Goal: Complete application form: Complete application form

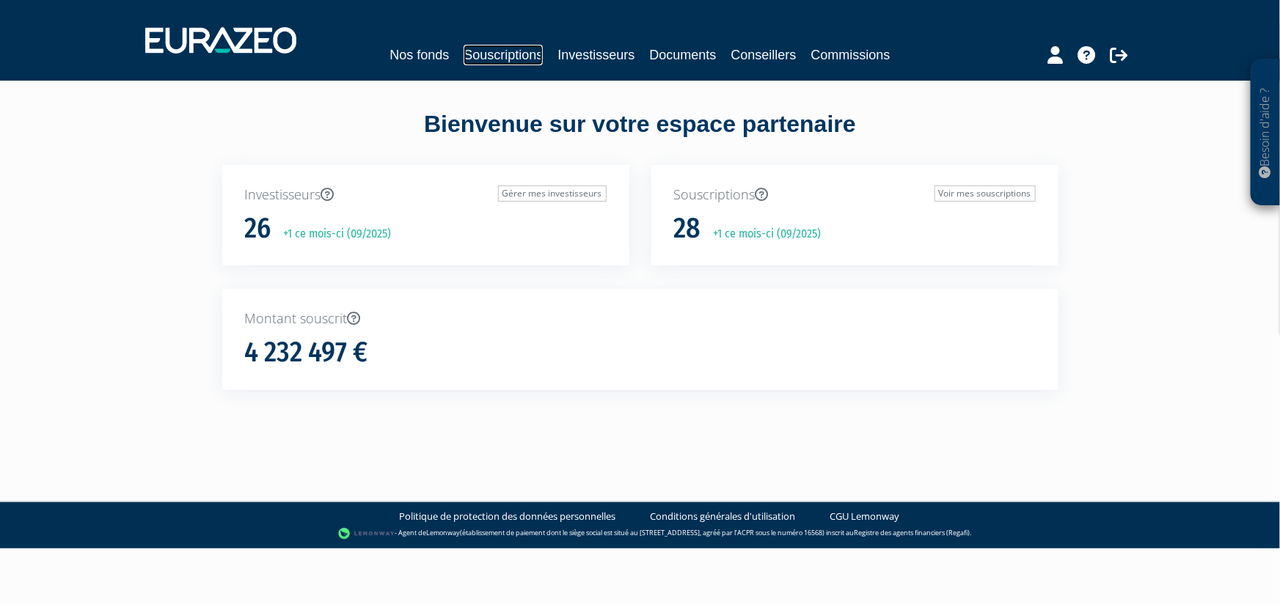
click at [507, 51] on link "Souscriptions" at bounding box center [503, 55] width 79 height 21
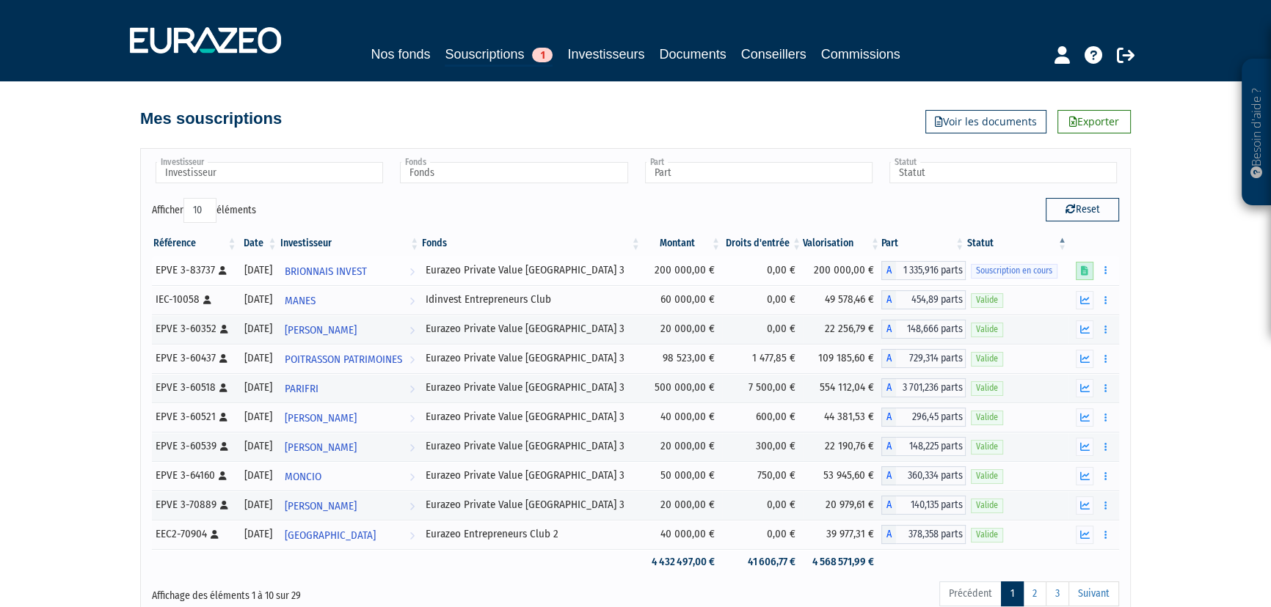
click at [1082, 269] on icon at bounding box center [1084, 271] width 7 height 10
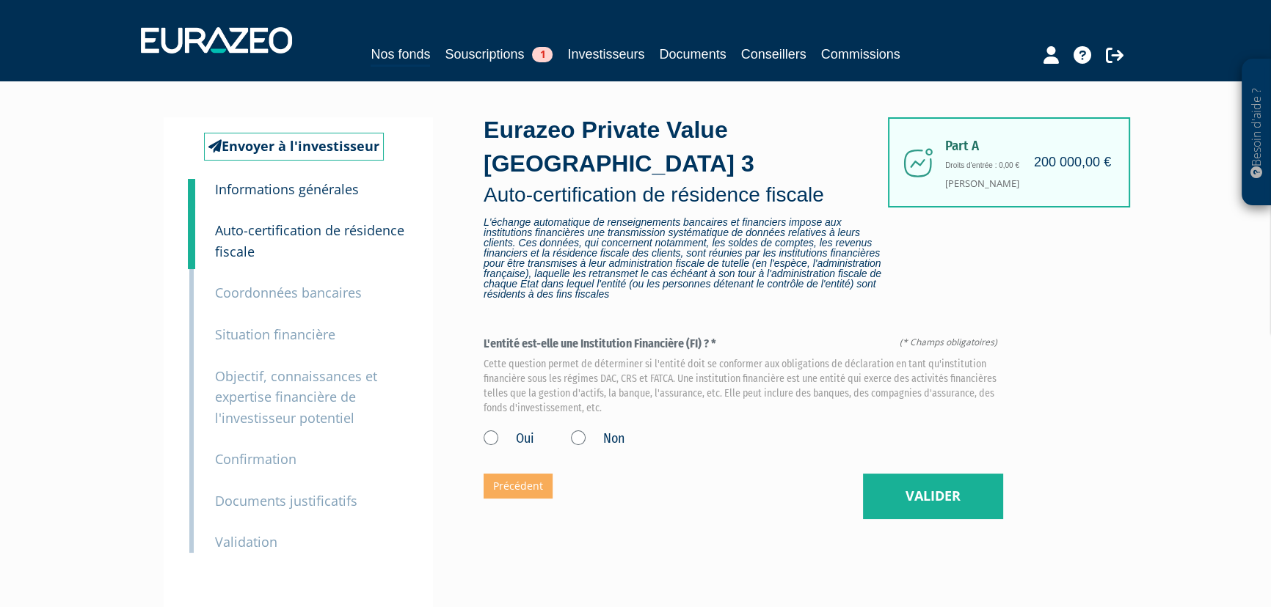
click at [581, 440] on label "Non" at bounding box center [598, 439] width 54 height 19
click at [0, 0] on input "Non" at bounding box center [0, 0] width 0 height 0
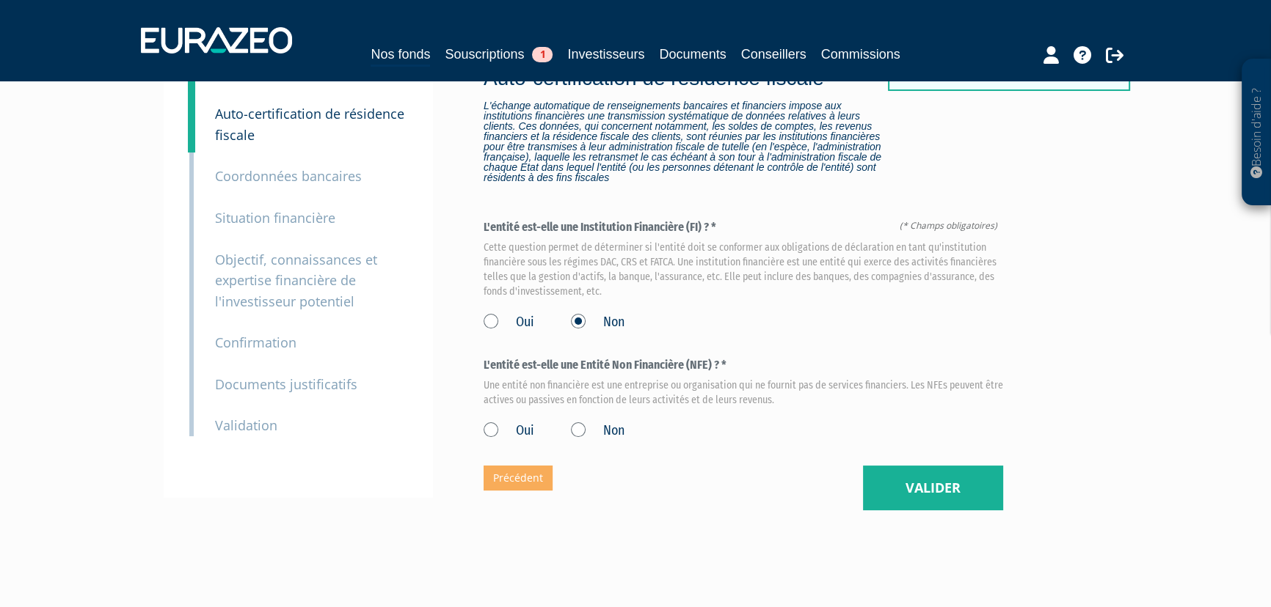
scroll to position [166, 0]
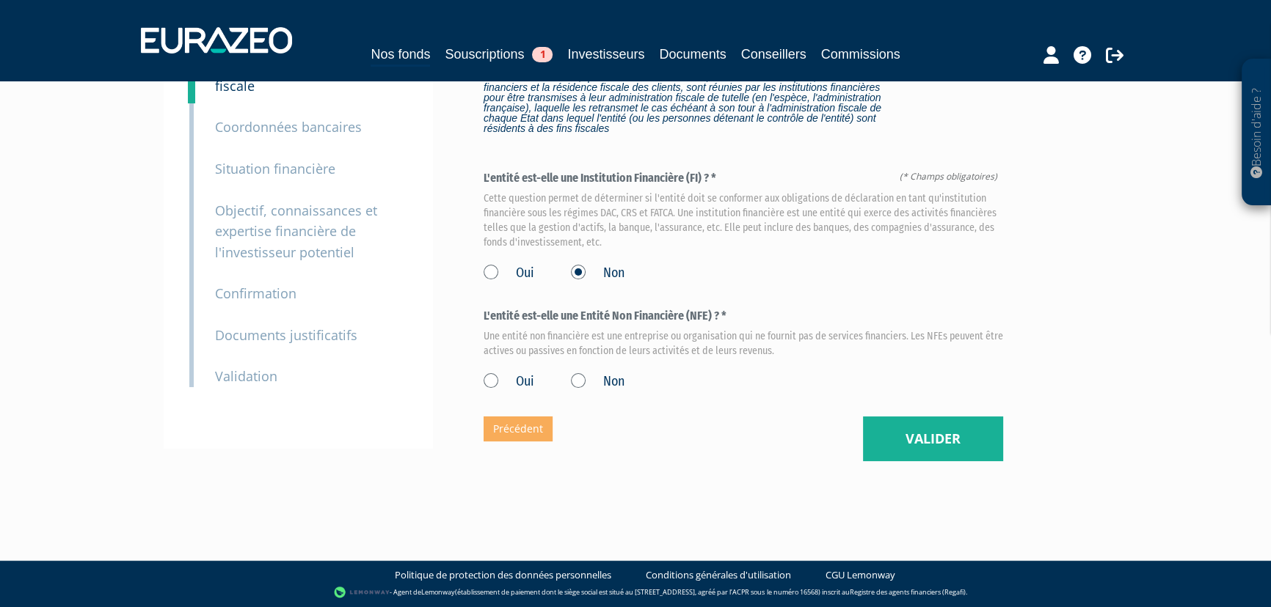
click at [494, 380] on label "Oui" at bounding box center [508, 382] width 51 height 19
click at [0, 0] on input "Oui" at bounding box center [0, 0] width 0 height 0
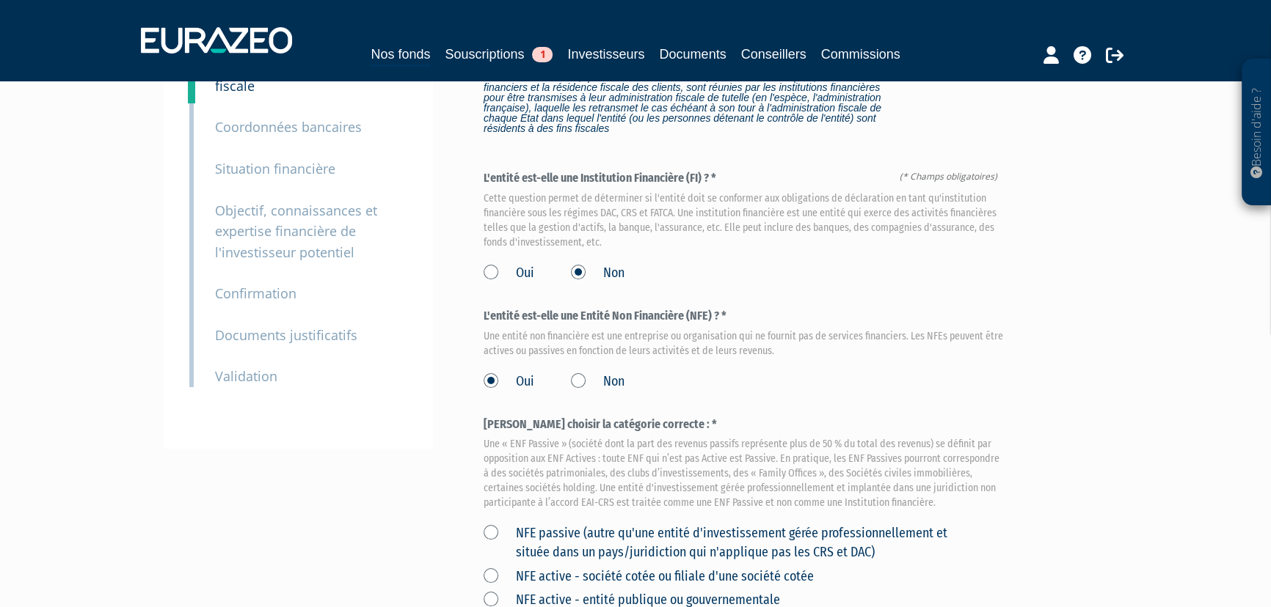
scroll to position [429, 0]
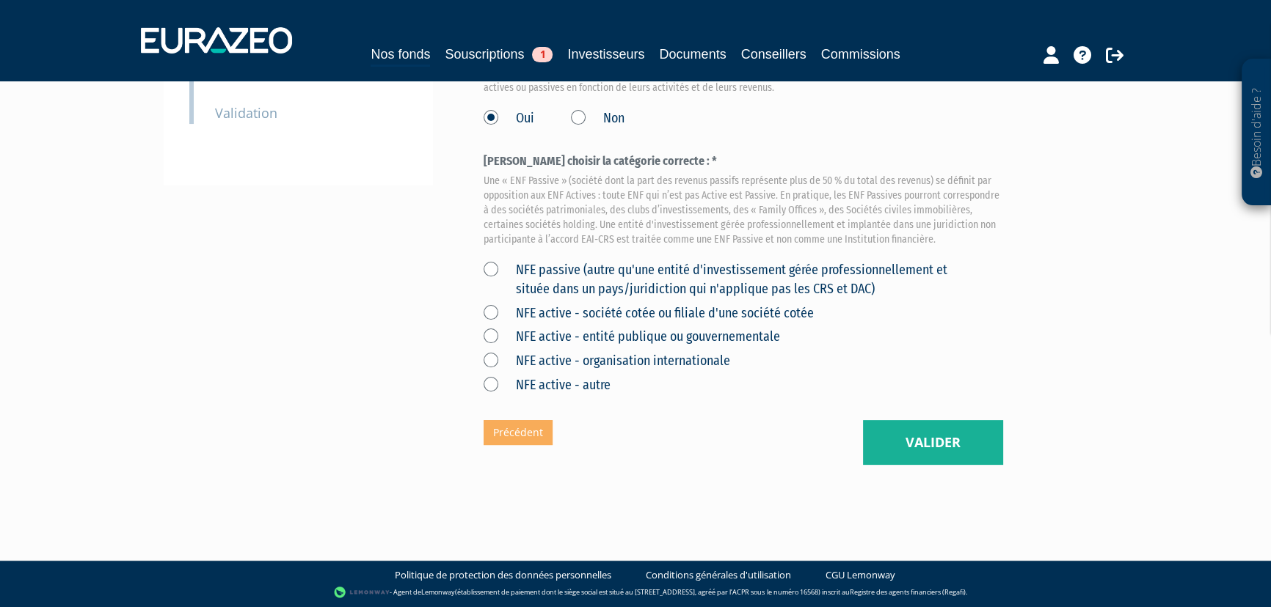
click at [491, 271] on label "NFE passive (autre qu'une entité d'investissement gérée professionnellement et …" at bounding box center [725, 279] width 485 height 37
click at [0, 0] on DAC\) "NFE passive (autre qu'une entité d'investissement gérée professionnellement et …" at bounding box center [0, 0] width 0 height 0
click at [920, 440] on button "Valider" at bounding box center [933, 442] width 140 height 45
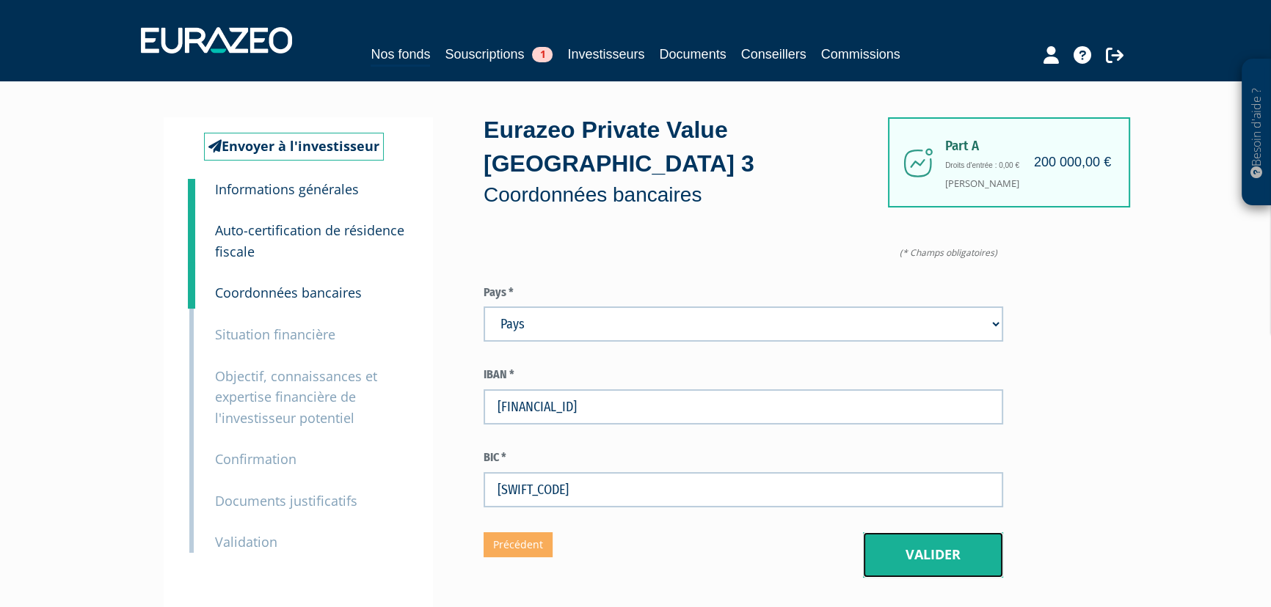
click at [931, 552] on button "Valider" at bounding box center [933, 555] width 140 height 45
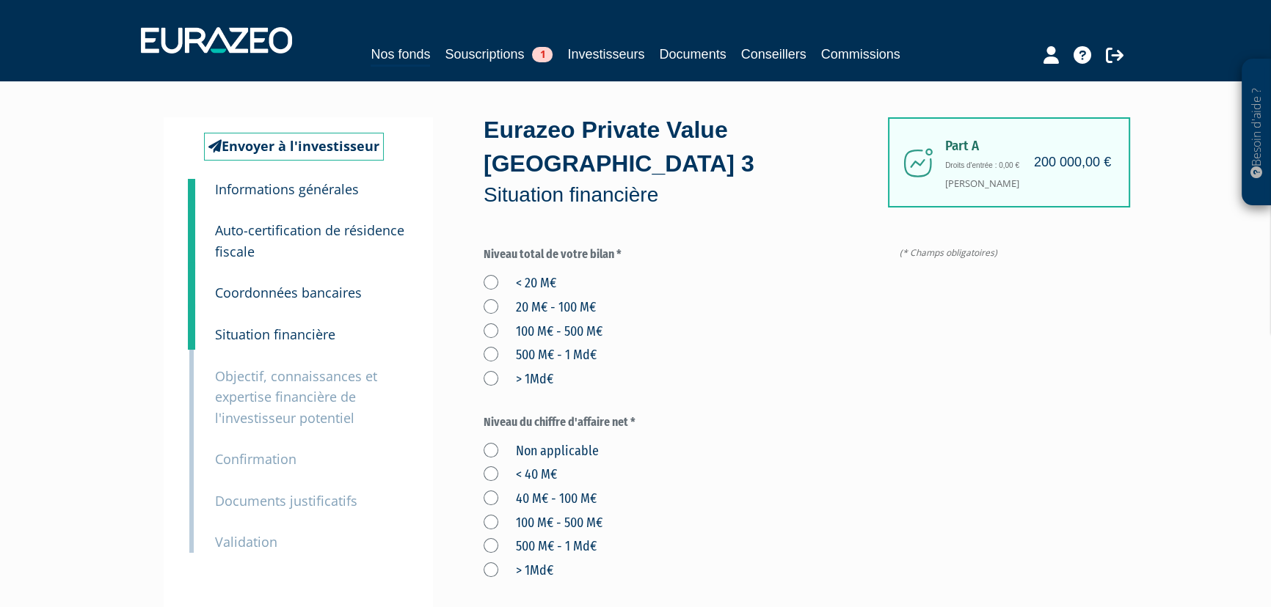
click at [306, 296] on small "Coordonnées bancaires" at bounding box center [288, 293] width 147 height 18
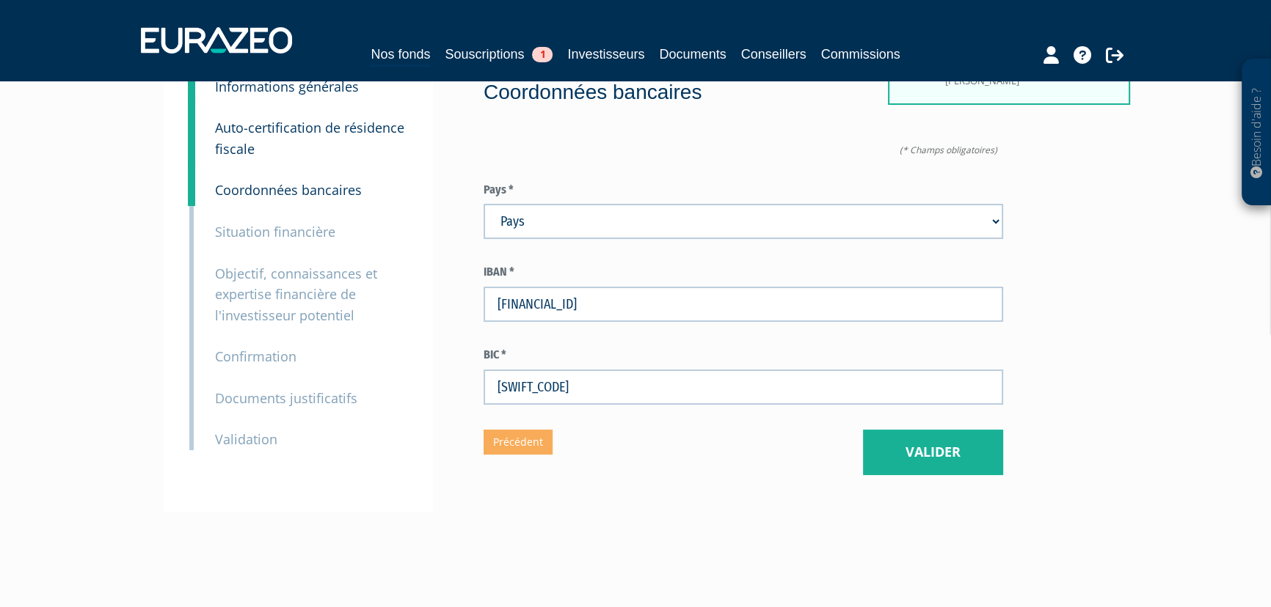
scroll to position [133, 0]
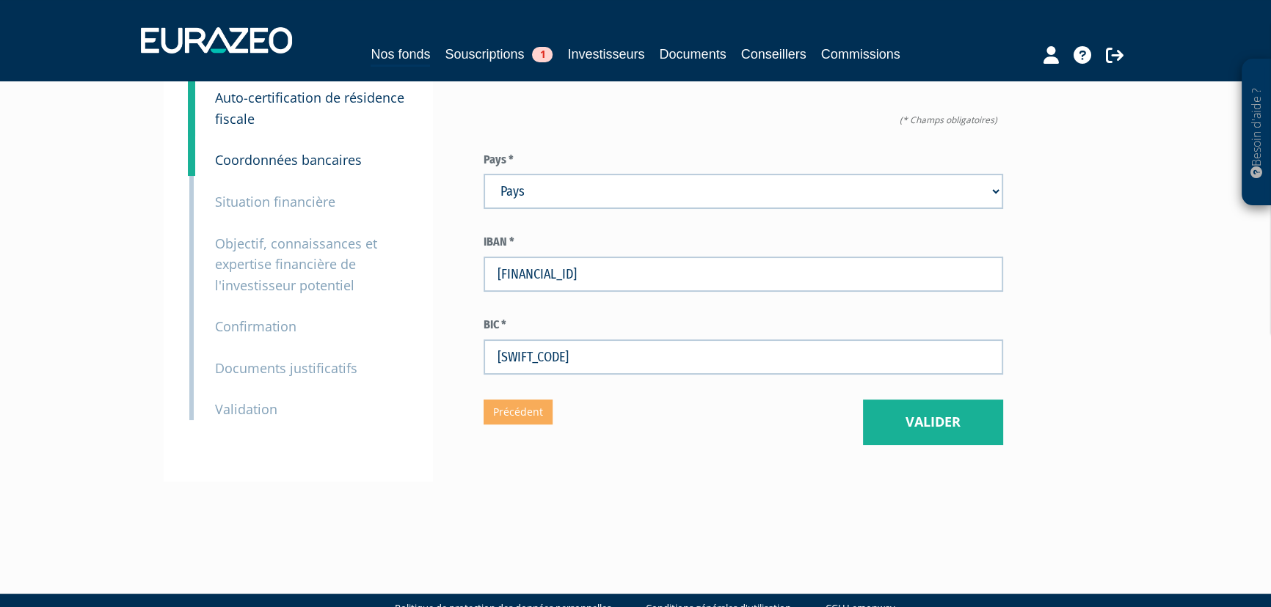
click at [728, 194] on select "Pays Afghanistan Afrique du Sud Albanie Algérie Allemagne Andorre" at bounding box center [742, 191] width 519 height 35
select select "75"
click at [483, 174] on select "Pays Afghanistan Afrique du Sud Albanie Algérie Allemagne Andorre" at bounding box center [742, 191] width 519 height 35
click at [927, 411] on button "Valider" at bounding box center [933, 422] width 140 height 45
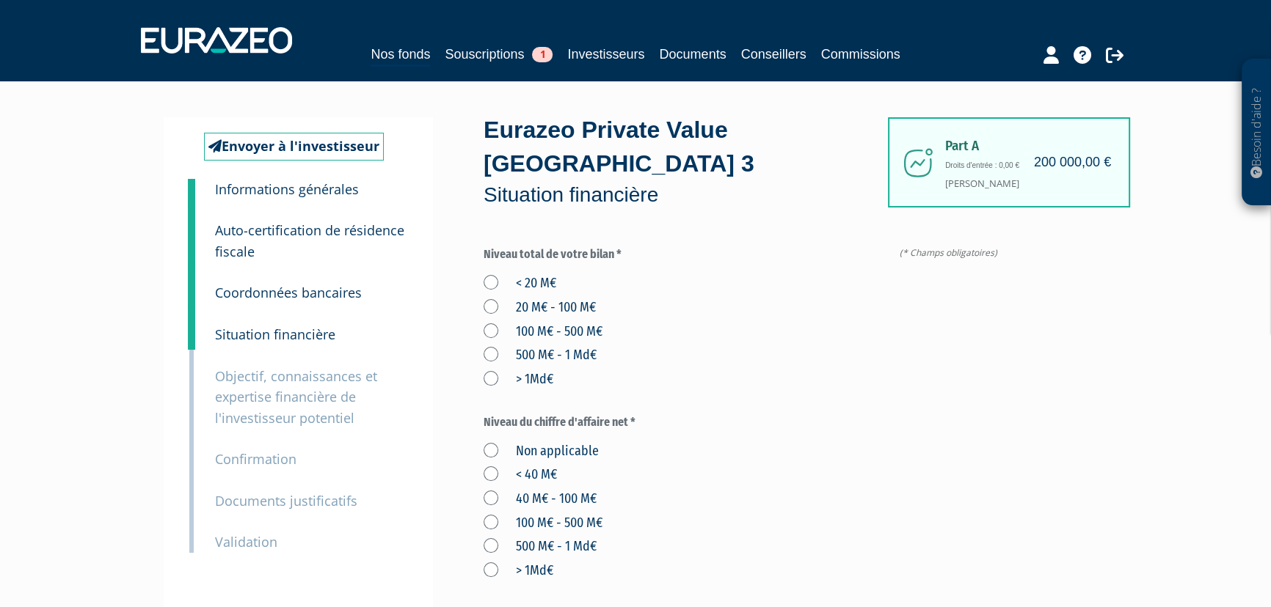
click at [889, 365] on div "< 20 M€ 20 M€ - 100 M€ 100 M€ - 500 M€ 500 M€ - 1 Md€ > 1Md€" at bounding box center [742, 329] width 519 height 120
click at [494, 280] on label "< 20 M€" at bounding box center [519, 283] width 73 height 19
click at [0, 0] on M€ "< 20 M€" at bounding box center [0, 0] width 0 height 0
click at [492, 449] on label "Non applicable" at bounding box center [540, 451] width 115 height 19
click at [0, 0] on applicable "Non applicable" at bounding box center [0, 0] width 0 height 0
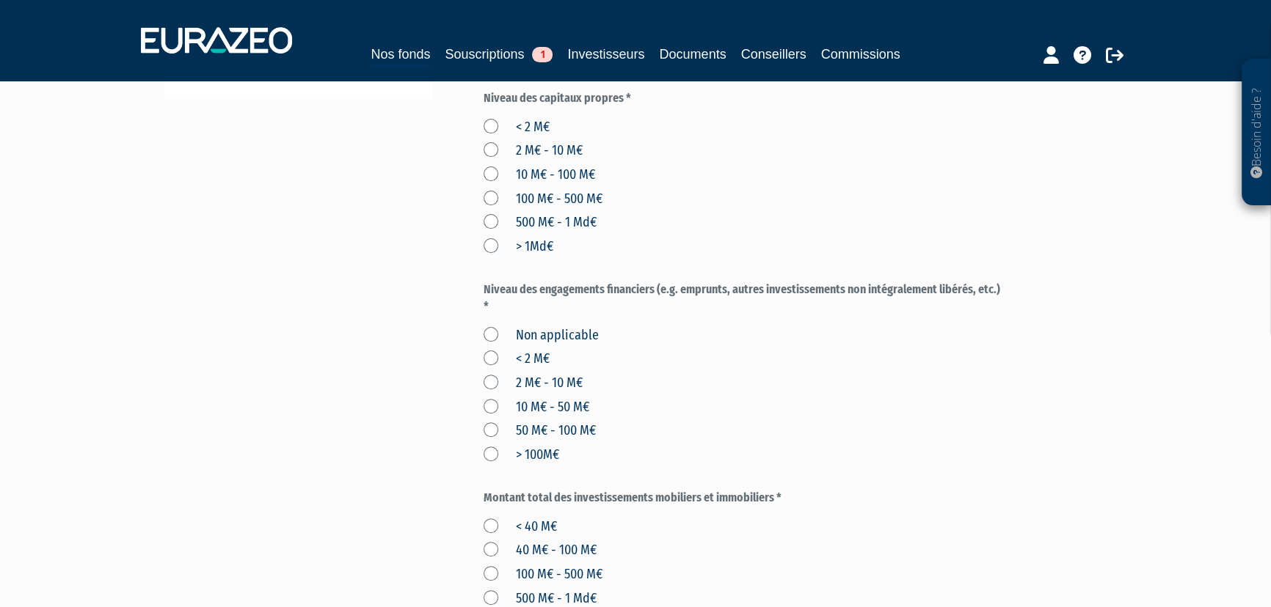
scroll to position [533, 0]
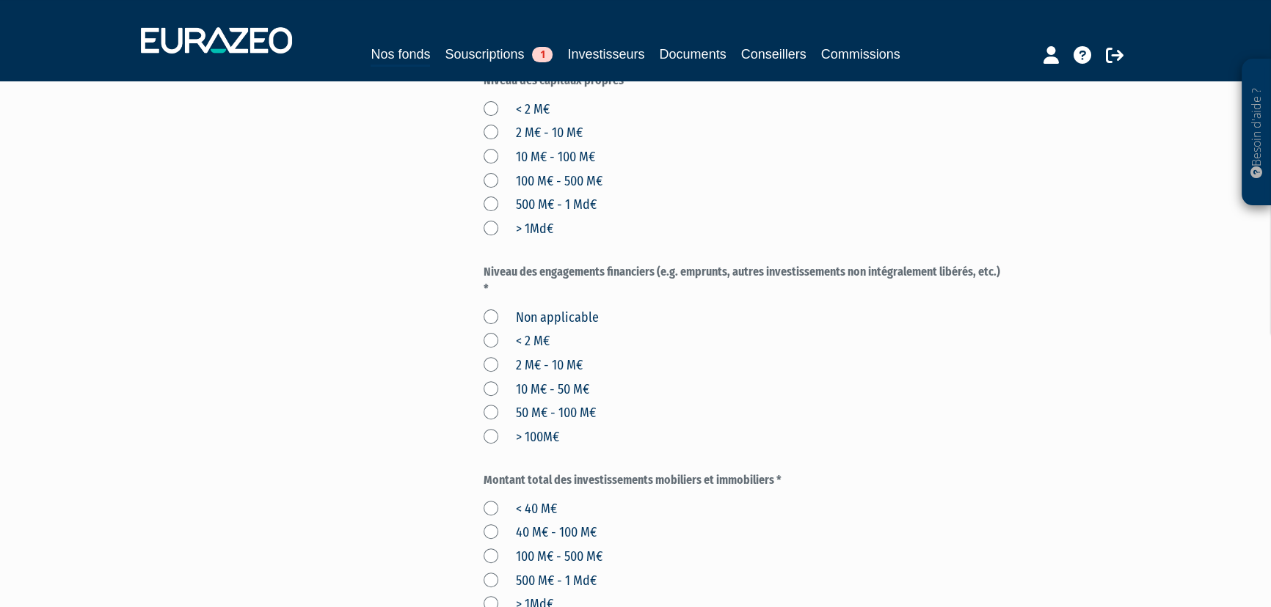
click at [492, 315] on label "Non applicable" at bounding box center [540, 318] width 115 height 19
click at [0, 0] on applicable "Non applicable" at bounding box center [0, 0] width 0 height 0
click at [490, 507] on label "< 40 M€" at bounding box center [519, 509] width 73 height 19
click at [0, 0] on M€ "< 40 M€" at bounding box center [0, 0] width 0 height 0
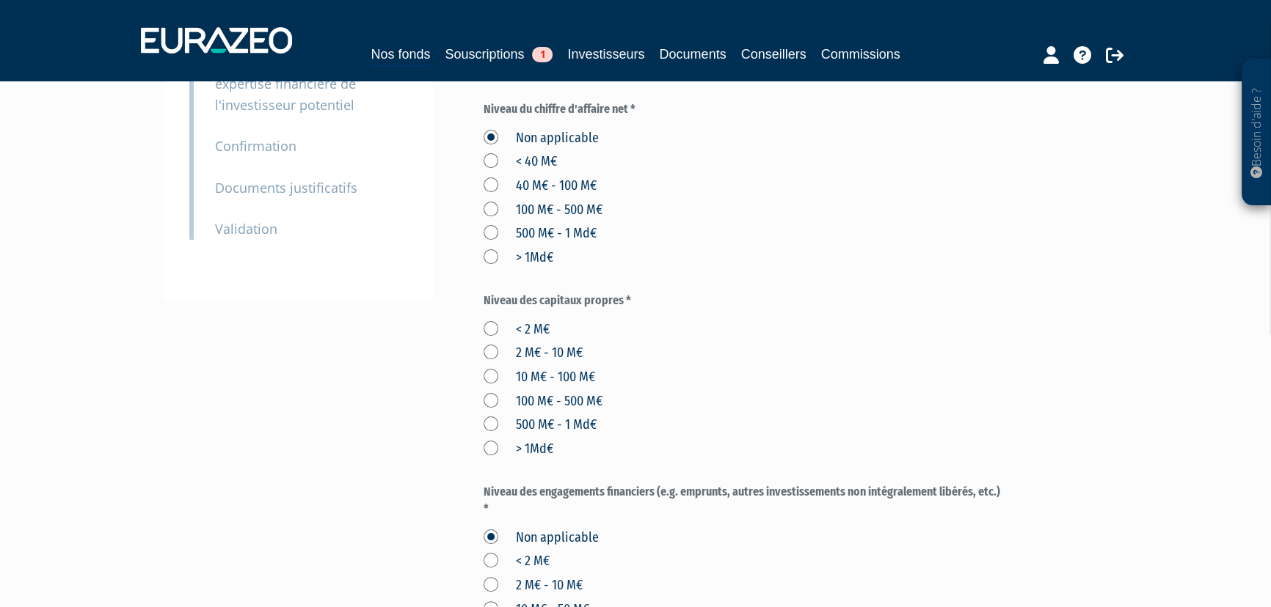
scroll to position [266, 0]
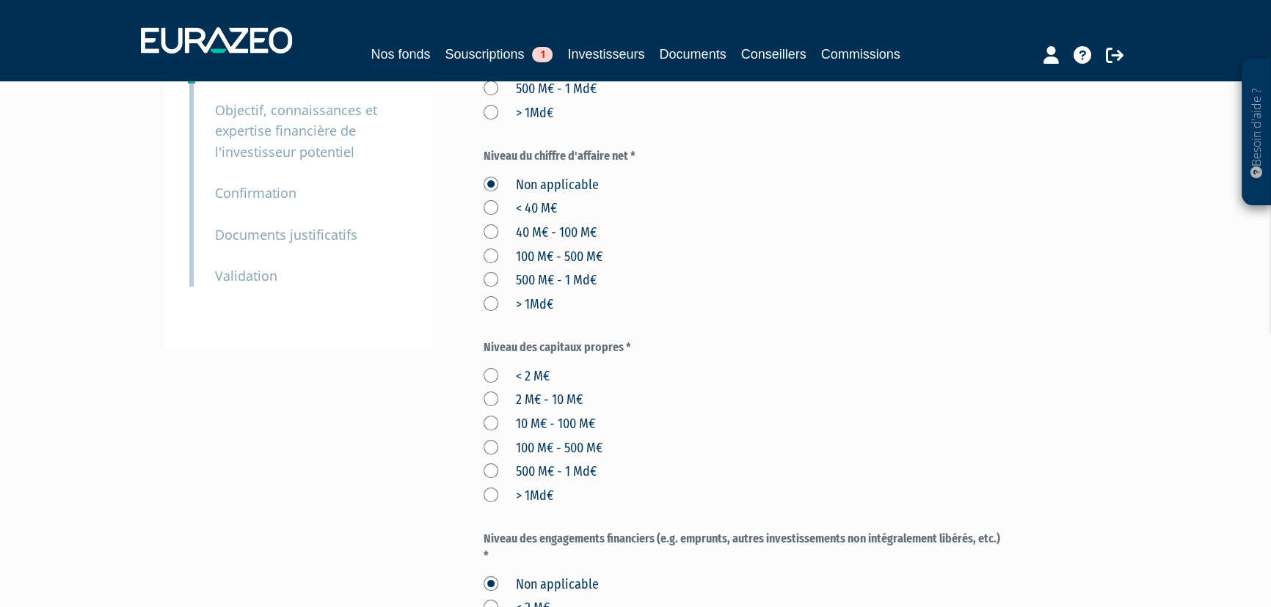
click at [492, 208] on label "< 40 M€" at bounding box center [519, 209] width 73 height 19
click at [0, 0] on M€ "< 40 M€" at bounding box center [0, 0] width 0 height 0
click at [488, 374] on label "< 2 M€" at bounding box center [516, 377] width 66 height 19
click at [0, 0] on M€ "< 2 M€" at bounding box center [0, 0] width 0 height 0
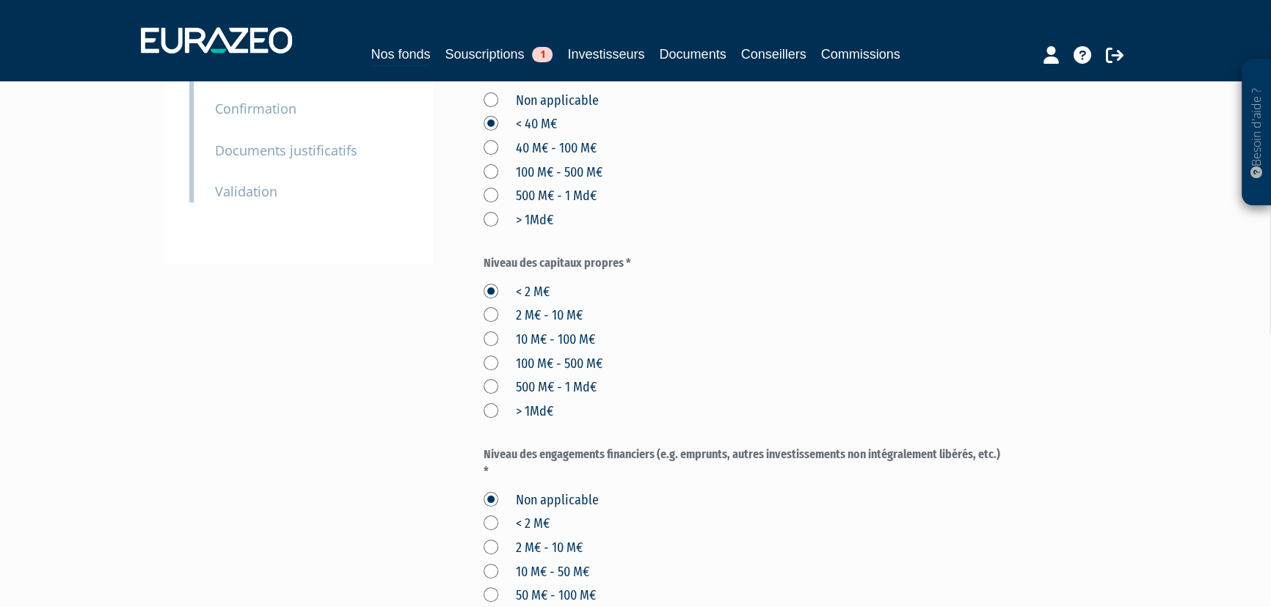
scroll to position [533, 0]
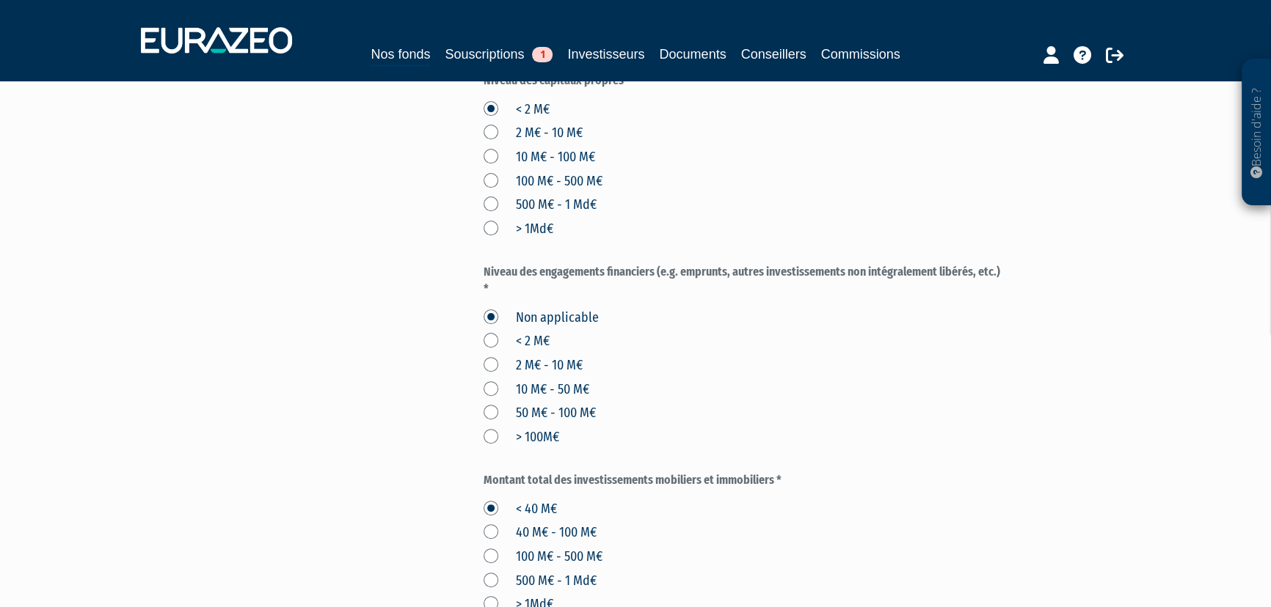
click at [490, 340] on label "< 2 M€" at bounding box center [516, 341] width 66 height 19
click at [0, 0] on M€ "< 2 M€" at bounding box center [0, 0] width 0 height 0
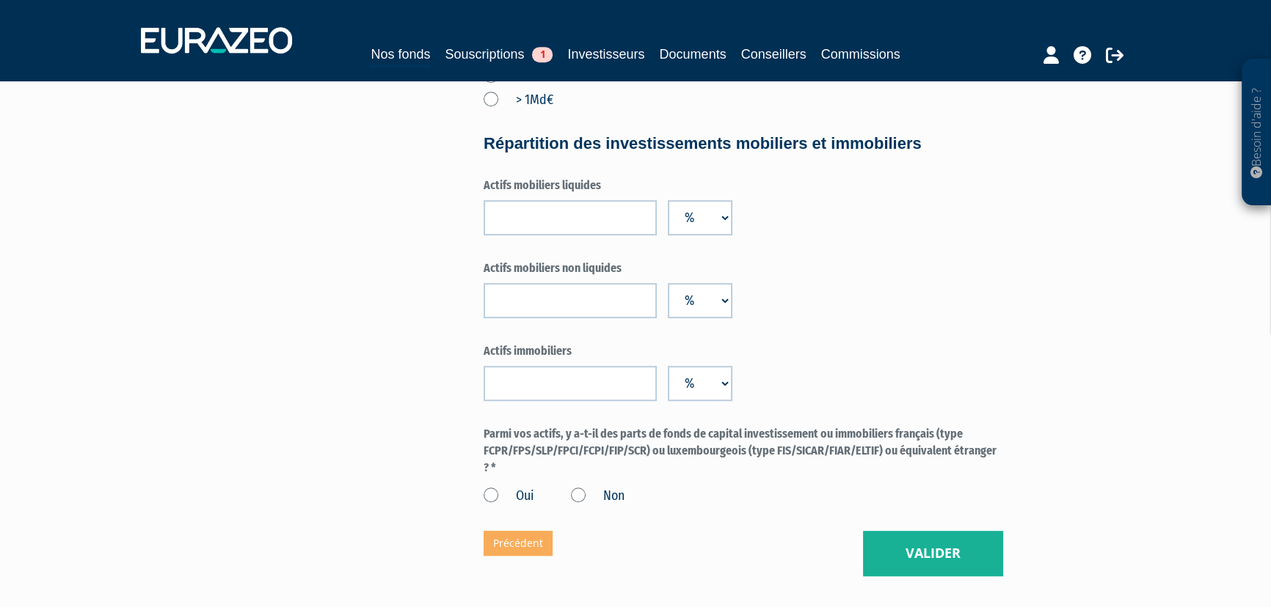
scroll to position [1067, 0]
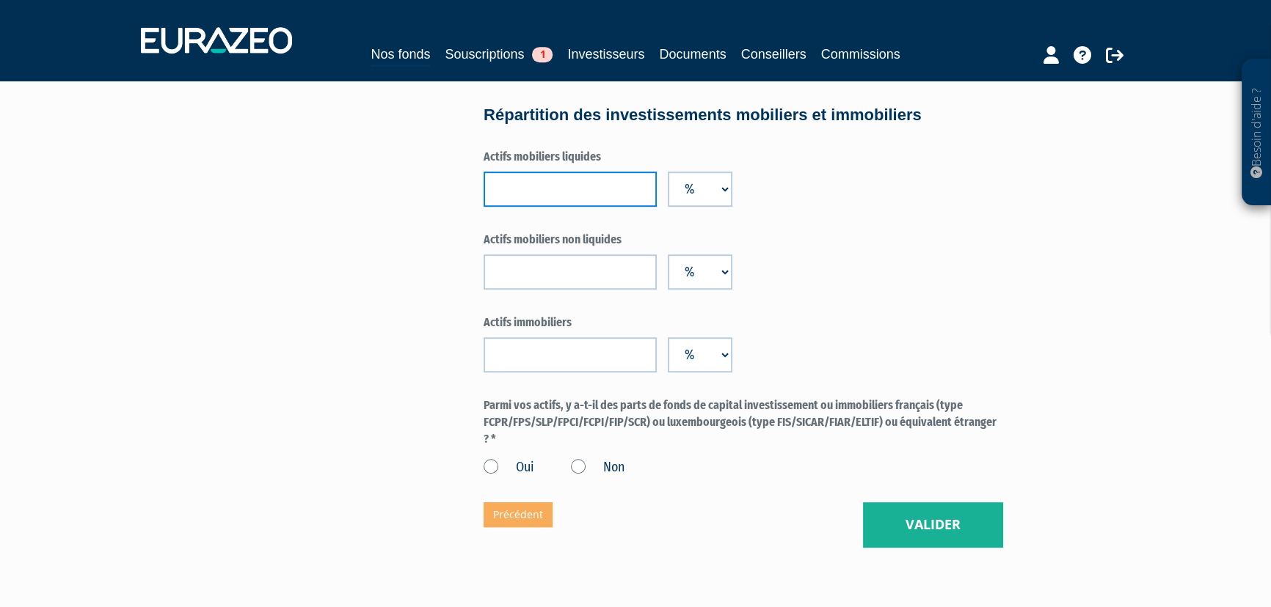
click at [547, 197] on input "number" at bounding box center [569, 189] width 173 height 35
type input "100"
drag, startPoint x: 373, startPoint y: 389, endPoint x: 361, endPoint y: 389, distance: 12.5
click at [583, 462] on label "Non" at bounding box center [598, 468] width 54 height 19
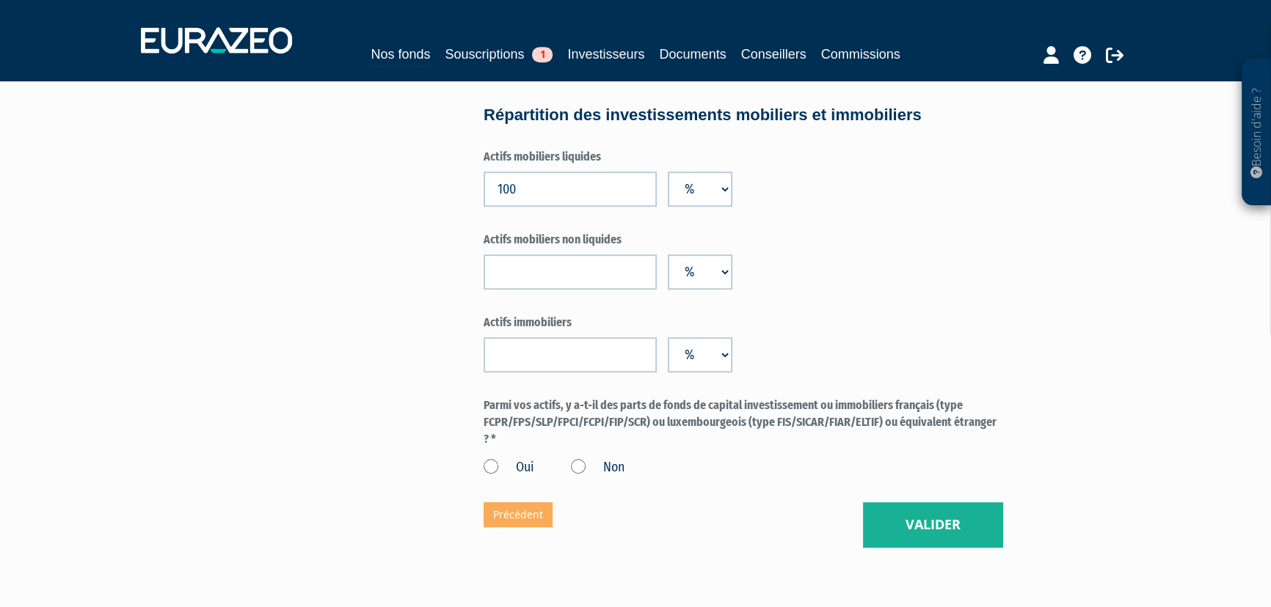
click at [0, 0] on input "Non" at bounding box center [0, 0] width 0 height 0
click at [936, 530] on button "Valider" at bounding box center [933, 525] width 140 height 45
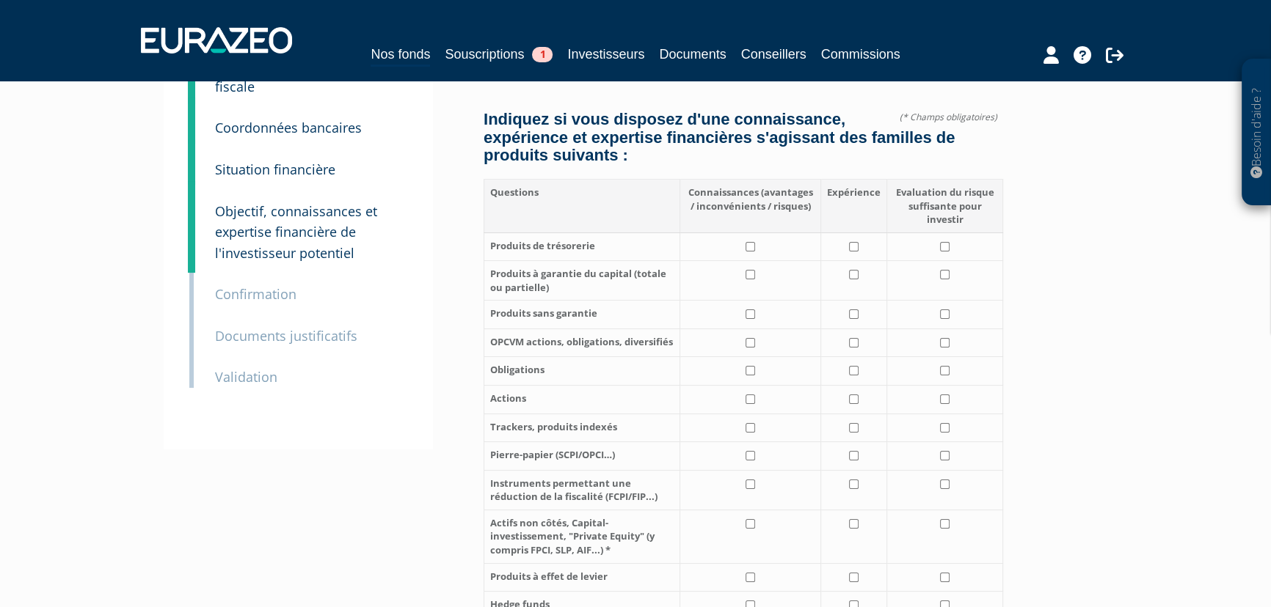
scroll to position [133, 0]
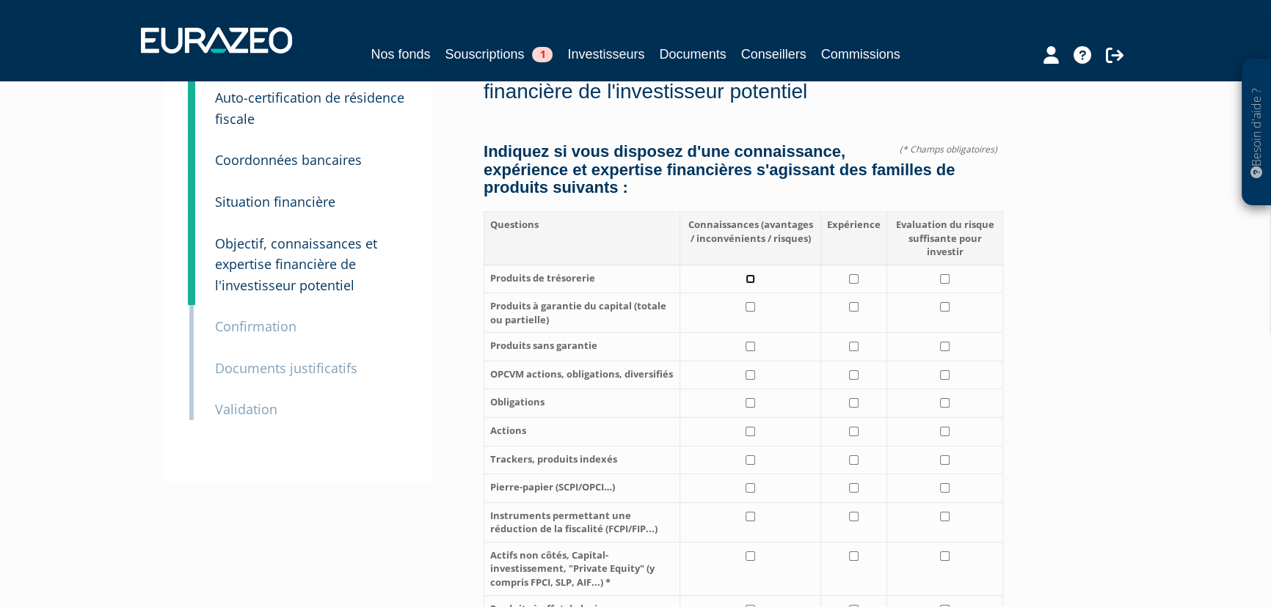
click at [748, 274] on input "checkbox" at bounding box center [750, 279] width 10 height 10
checkbox input "true"
click at [858, 280] on td at bounding box center [853, 279] width 66 height 29
checkbox input "true"
click at [946, 277] on input "checkbox" at bounding box center [945, 279] width 10 height 10
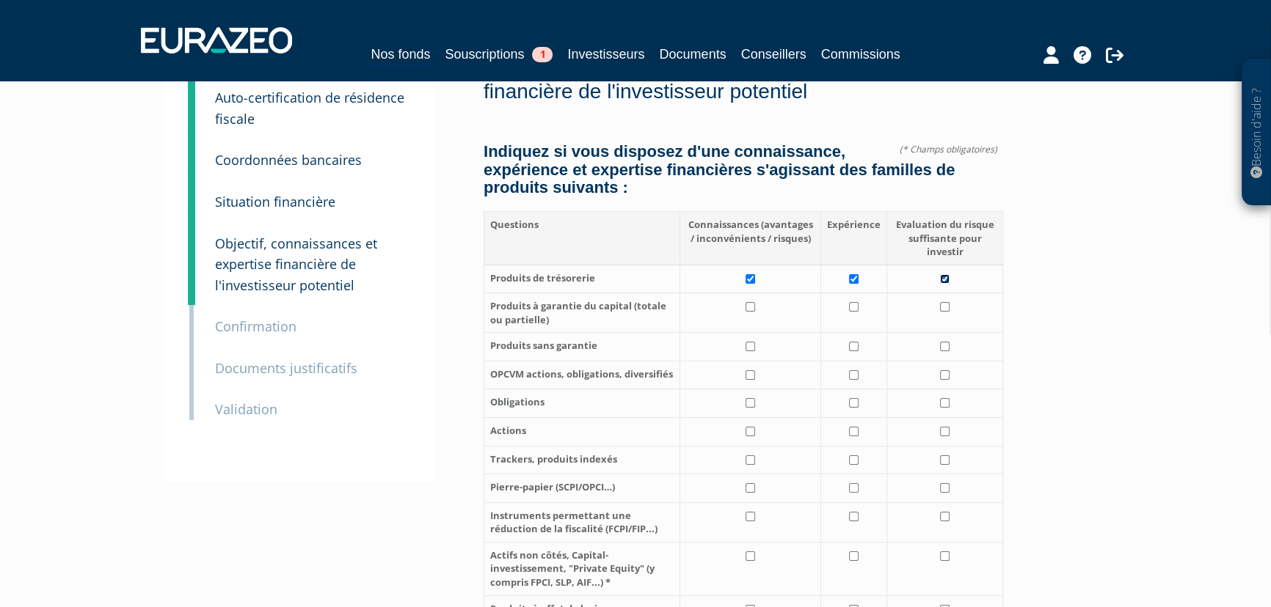
checkbox input "true"
click at [748, 307] on input "checkbox" at bounding box center [750, 307] width 10 height 10
checkbox input "true"
click at [857, 307] on input "checkbox" at bounding box center [854, 307] width 10 height 10
checkbox input "true"
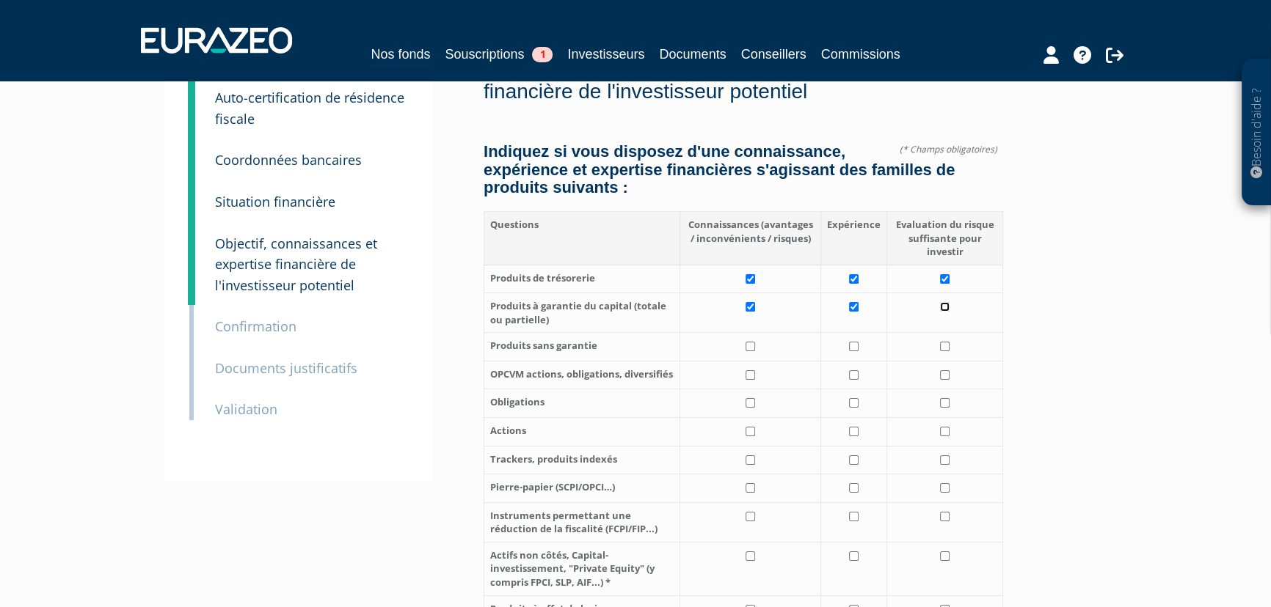
click at [944, 307] on input "checkbox" at bounding box center [945, 307] width 10 height 10
checkbox input "true"
click at [755, 348] on input "checkbox" at bounding box center [750, 347] width 10 height 10
checkbox input "true"
click at [859, 349] on td at bounding box center [853, 347] width 66 height 29
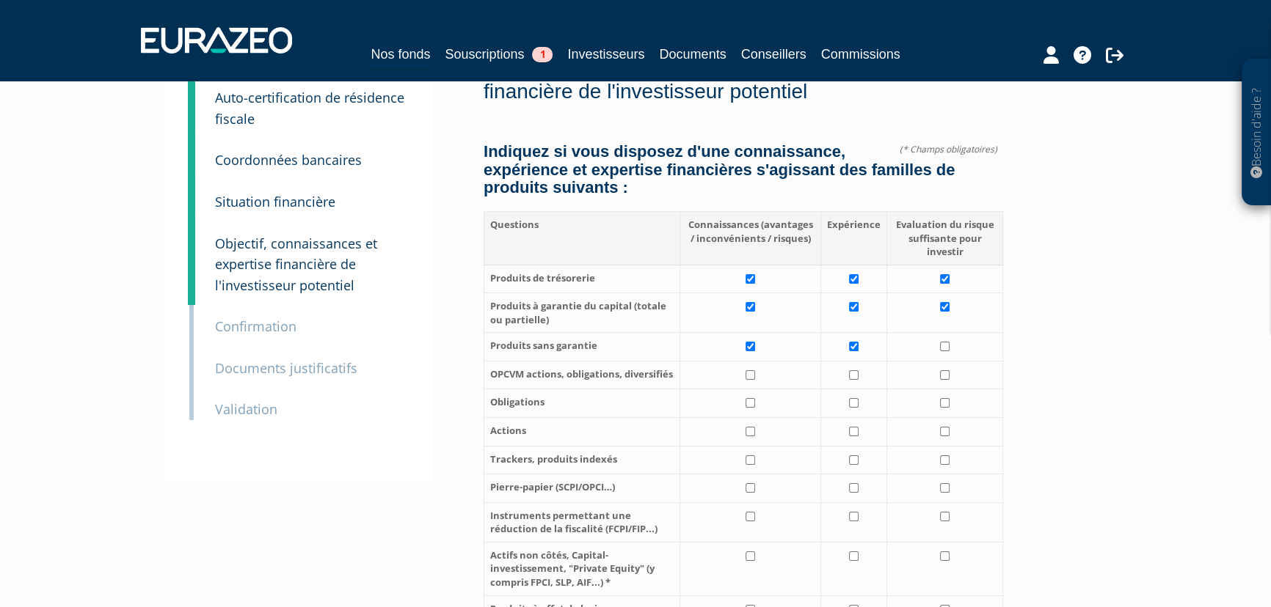
checkbox input "true"
click at [943, 348] on input "checkbox" at bounding box center [945, 347] width 10 height 10
checkbox input "true"
click at [753, 377] on input "checkbox" at bounding box center [750, 375] width 10 height 10
checkbox input "true"
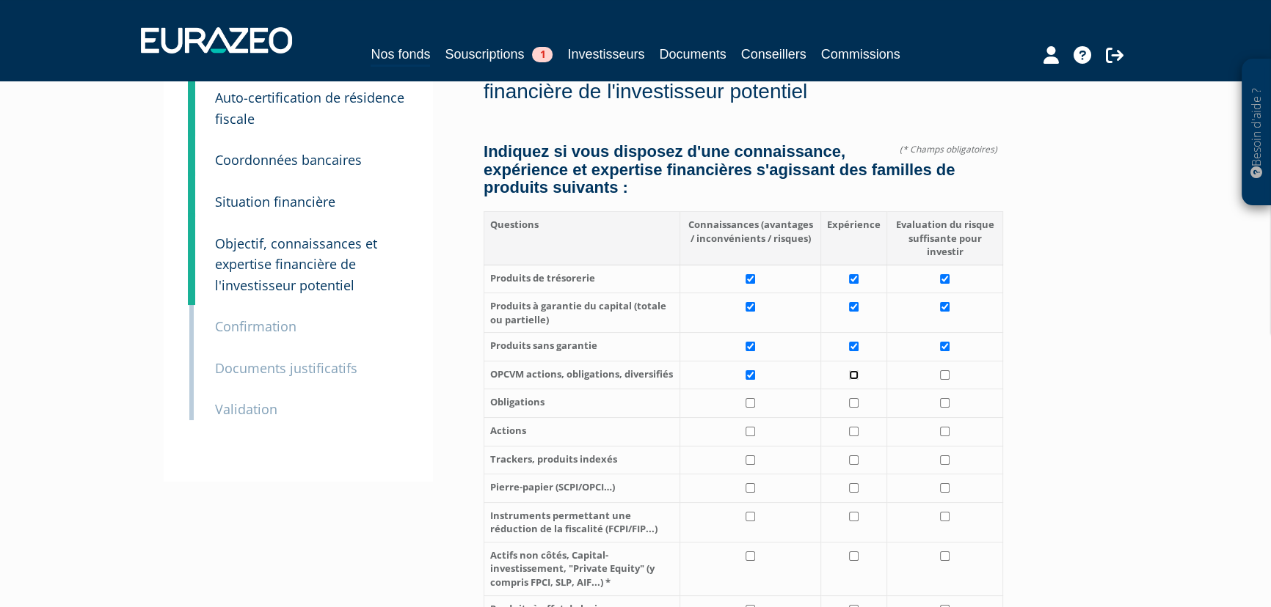
click at [855, 375] on input "checkbox" at bounding box center [854, 375] width 10 height 10
checkbox input "true"
click at [939, 374] on td at bounding box center [944, 375] width 117 height 29
checkbox input "true"
click at [753, 404] on input "checkbox" at bounding box center [750, 403] width 10 height 10
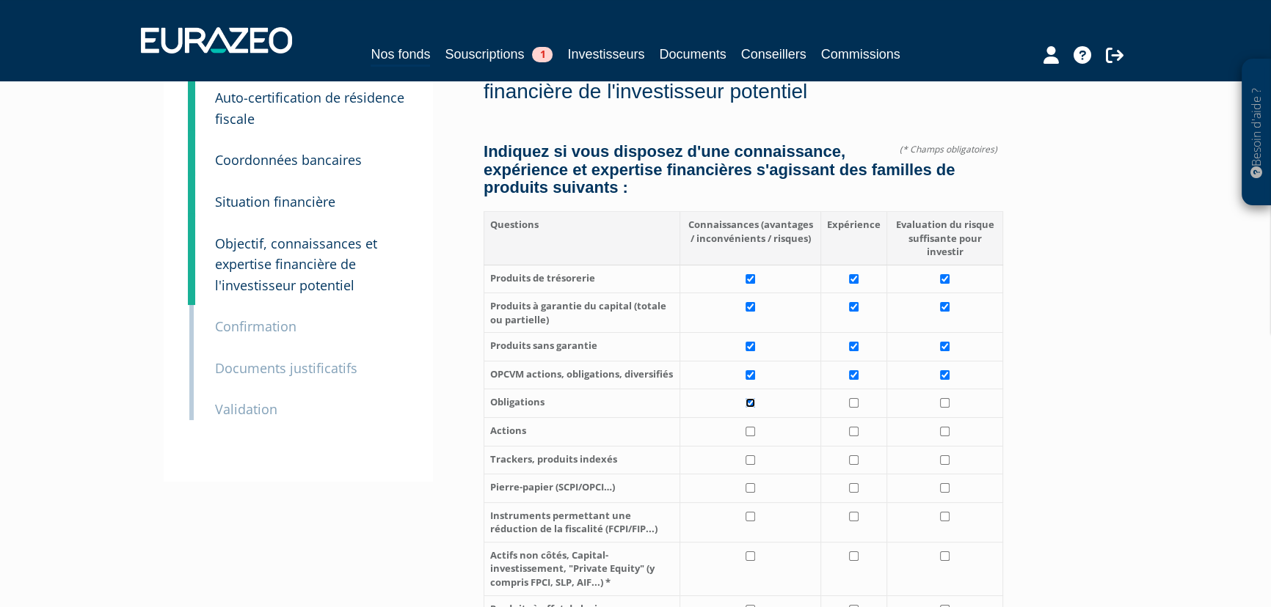
checkbox input "true"
click at [751, 430] on input "checkbox" at bounding box center [750, 432] width 10 height 10
checkbox input "false"
click at [945, 401] on input "checkbox" at bounding box center [945, 403] width 10 height 10
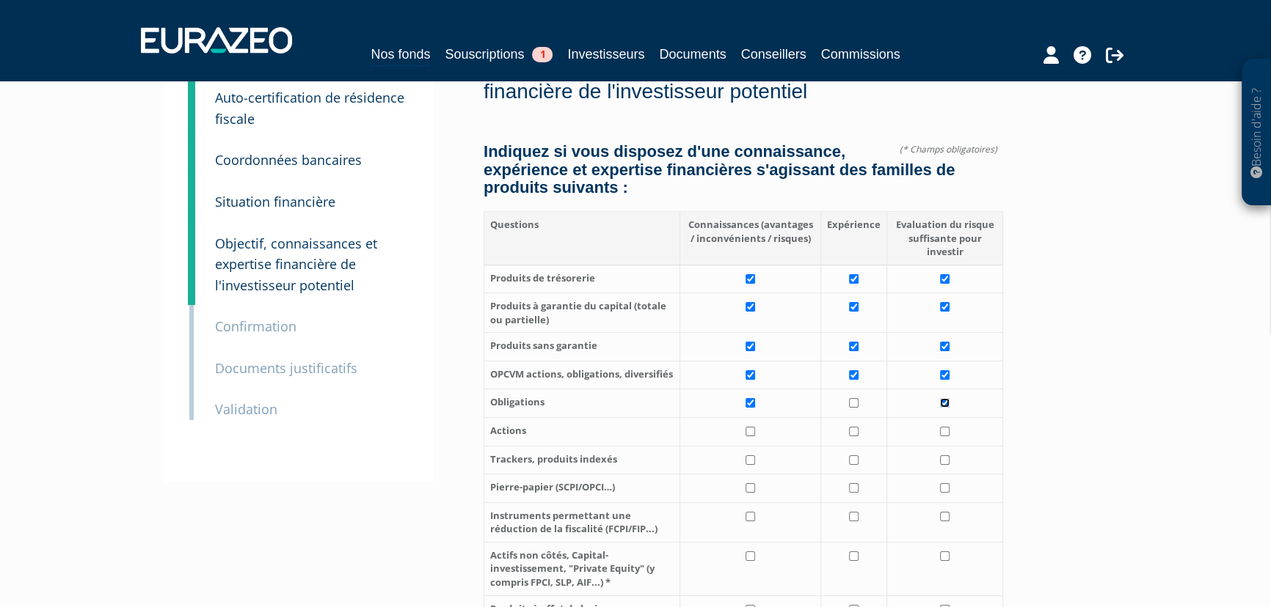
checkbox input "true"
click at [749, 428] on input "checkbox" at bounding box center [750, 432] width 10 height 10
checkbox input "true"
click at [748, 458] on input "checkbox" at bounding box center [750, 461] width 10 height 10
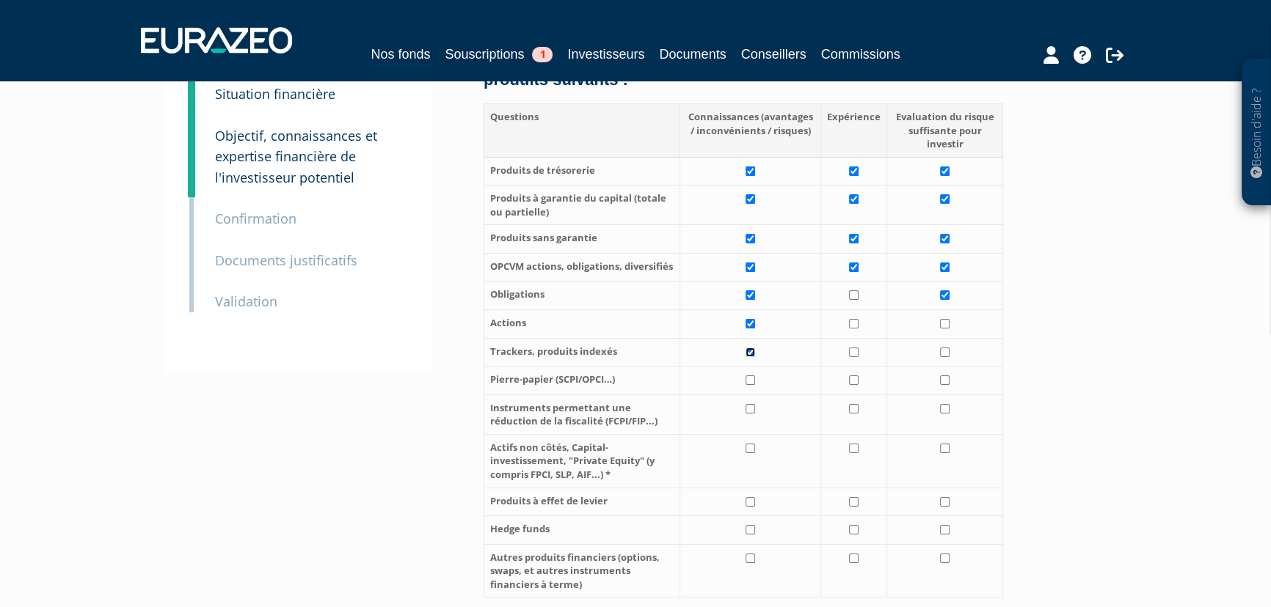
scroll to position [266, 0]
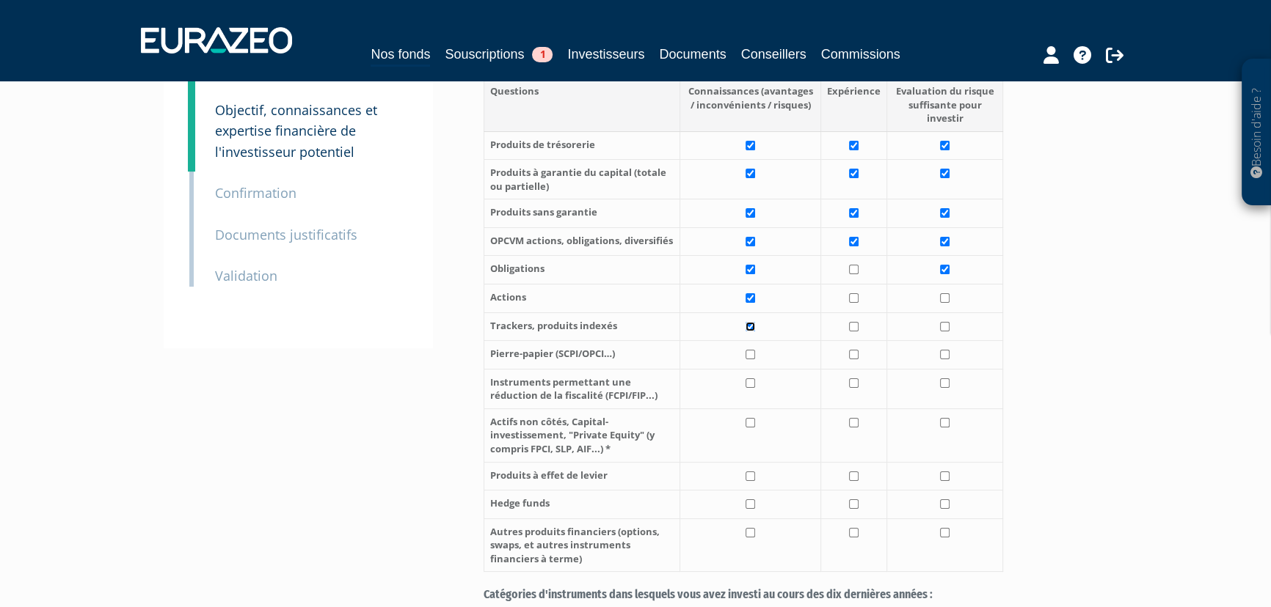
click at [753, 329] on input "checkbox" at bounding box center [750, 327] width 10 height 10
checkbox input "false"
click at [752, 423] on input "checkbox" at bounding box center [750, 423] width 10 height 10
checkbox input "true"
click at [950, 423] on td at bounding box center [944, 436] width 117 height 54
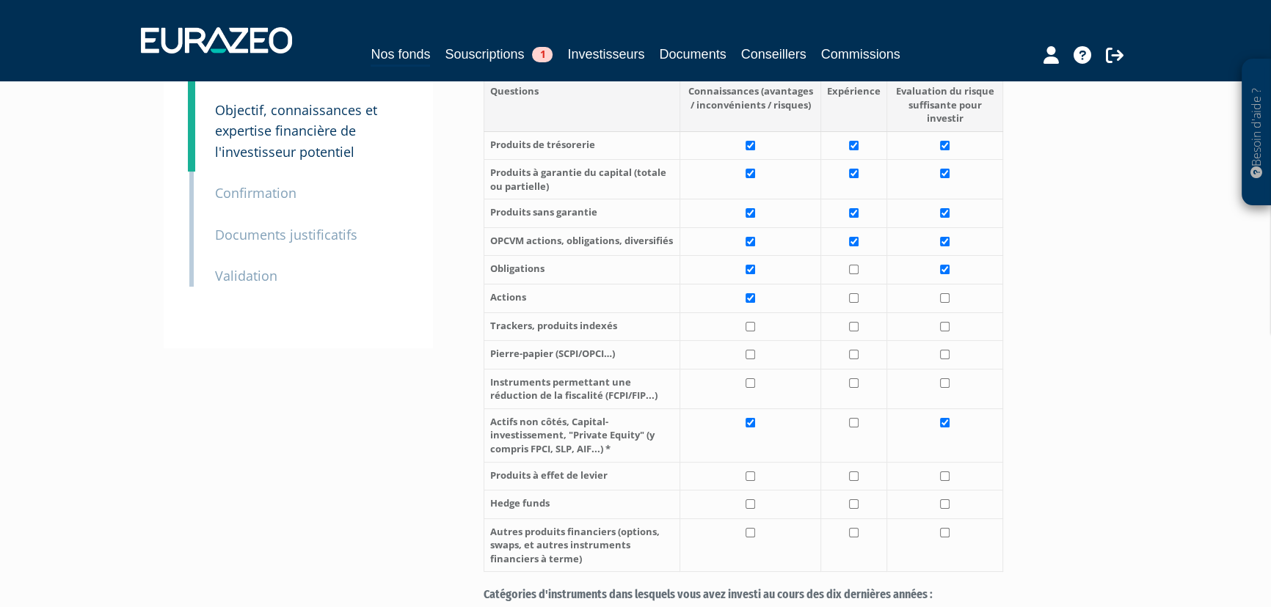
checkbox input "true"
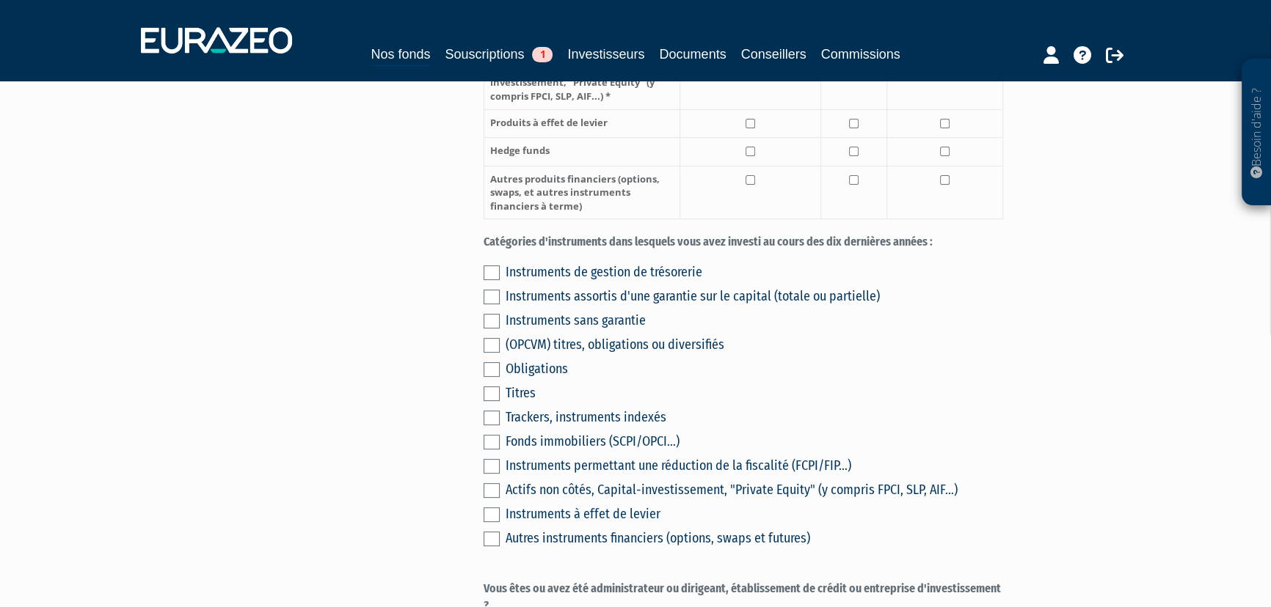
scroll to position [667, 0]
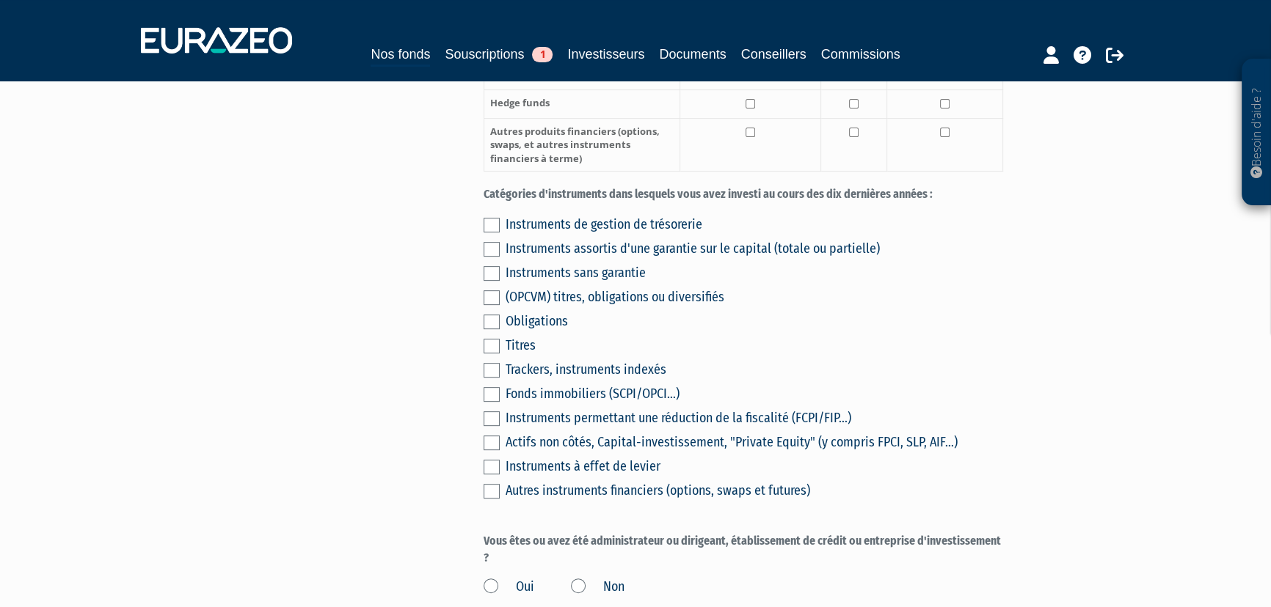
click at [497, 227] on label at bounding box center [491, 225] width 16 height 15
click at [0, 0] on input "checkbox" at bounding box center [0, 0] width 0 height 0
click at [490, 257] on label at bounding box center [491, 249] width 16 height 15
click at [0, 0] on input "checkbox" at bounding box center [0, 0] width 0 height 0
click at [489, 279] on label at bounding box center [491, 273] width 16 height 15
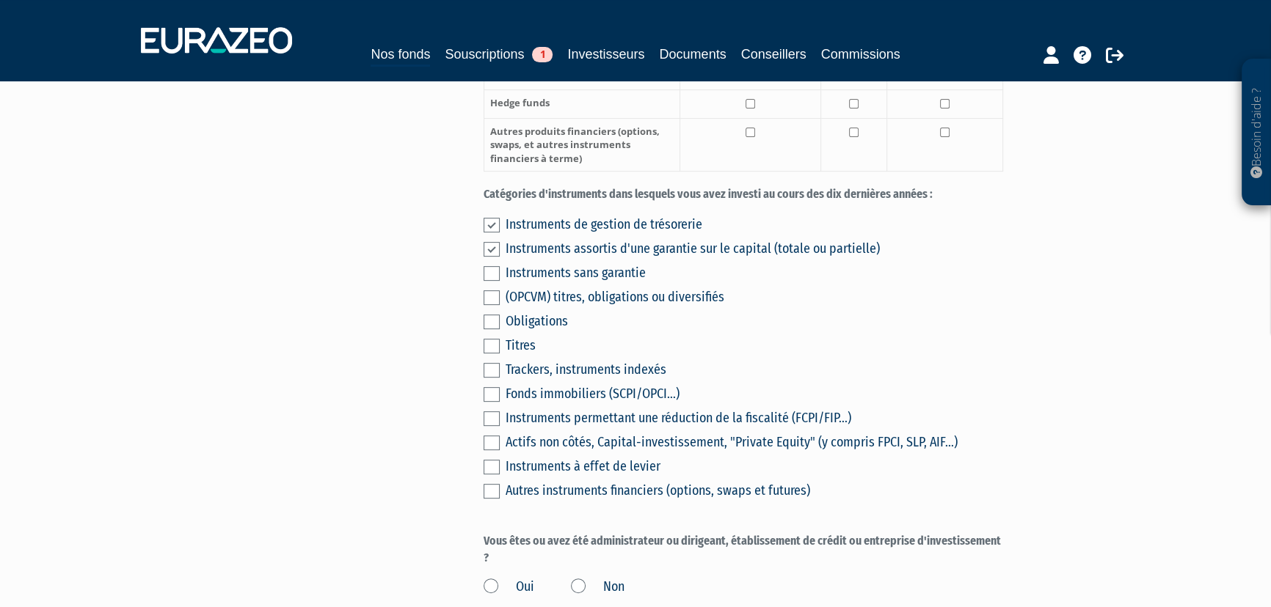
click at [0, 0] on input "checkbox" at bounding box center [0, 0] width 0 height 0
click at [489, 291] on label at bounding box center [491, 298] width 16 height 15
click at [0, 0] on input "checkbox" at bounding box center [0, 0] width 0 height 0
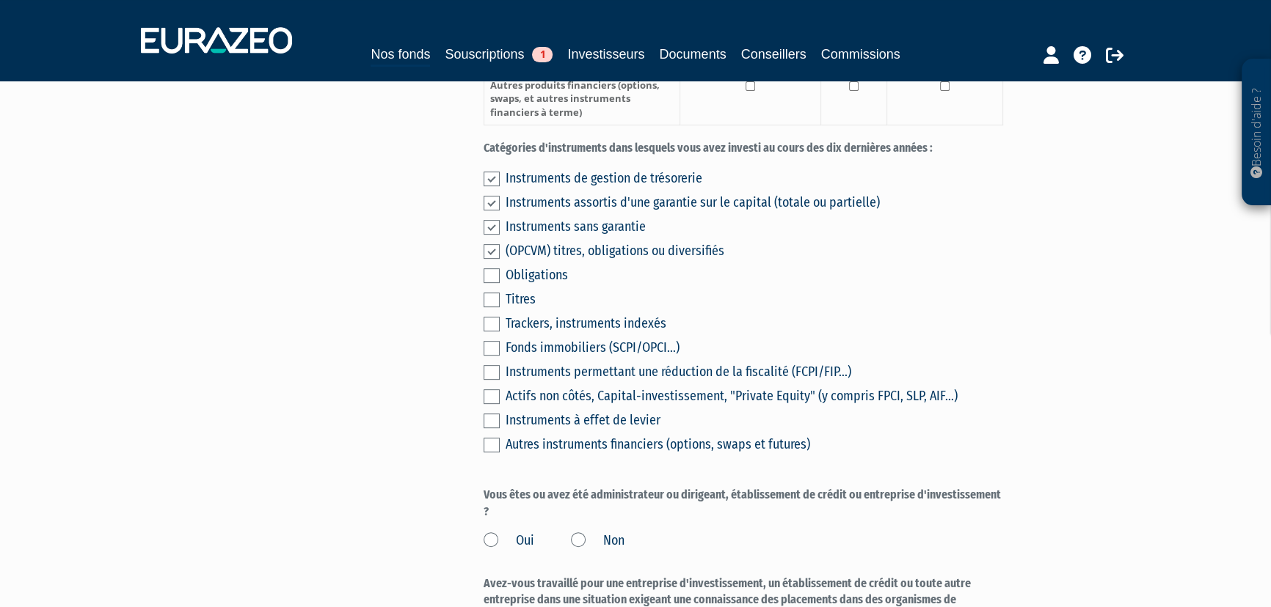
scroll to position [933, 0]
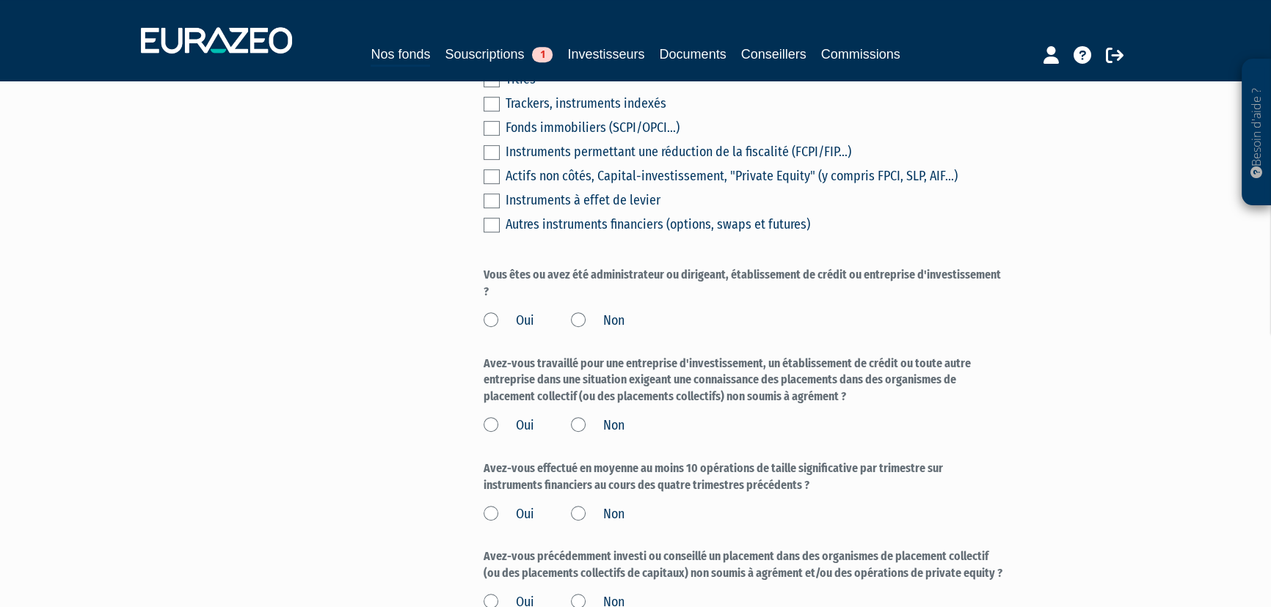
click at [587, 321] on label "Non" at bounding box center [598, 321] width 54 height 19
click at [0, 0] on input "Non" at bounding box center [0, 0] width 0 height 0
click at [579, 422] on label "Non" at bounding box center [598, 426] width 54 height 19
click at [0, 0] on input "Non" at bounding box center [0, 0] width 0 height 0
click at [574, 512] on label "Non" at bounding box center [598, 514] width 54 height 19
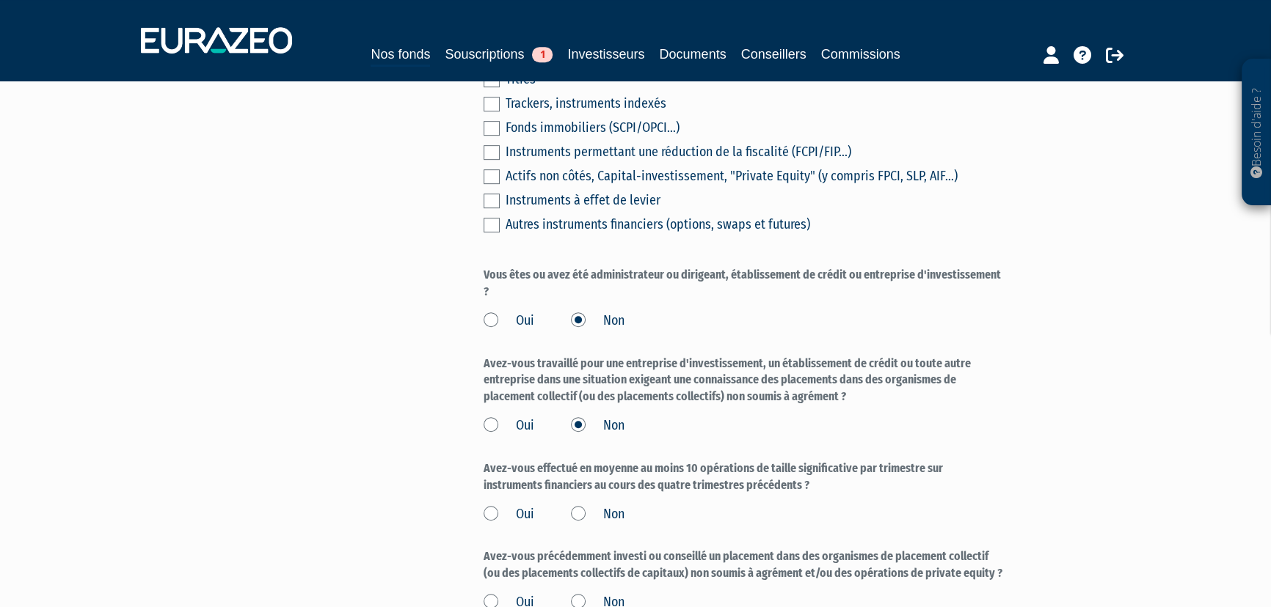
click at [0, 0] on input "Non" at bounding box center [0, 0] width 0 height 0
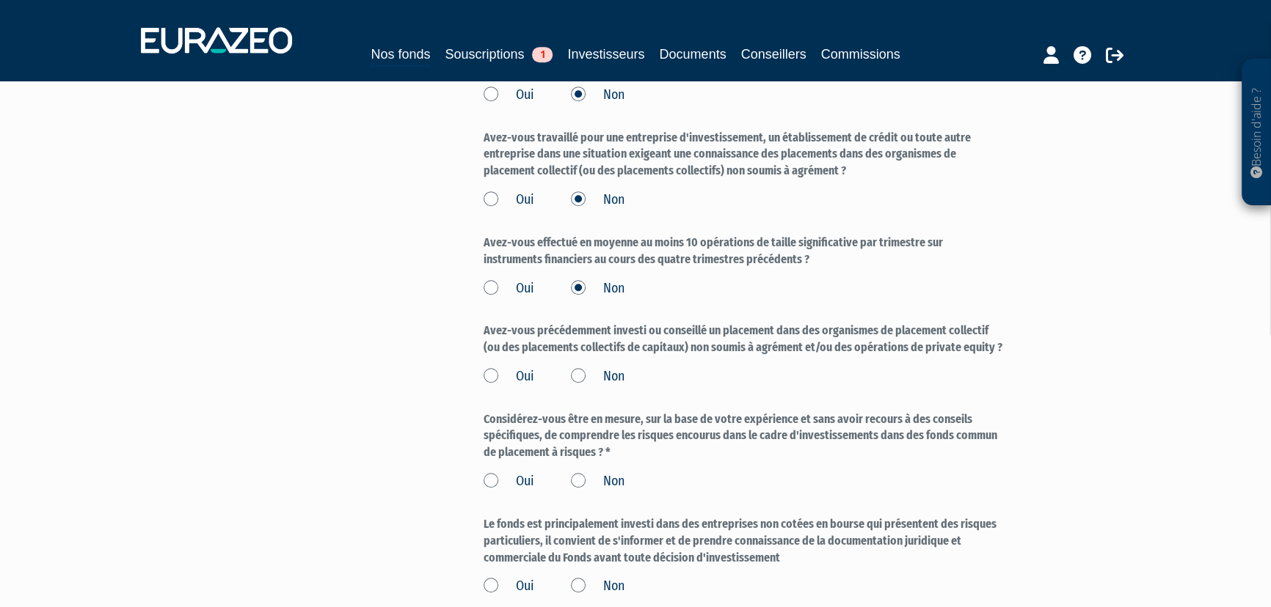
scroll to position [1200, 0]
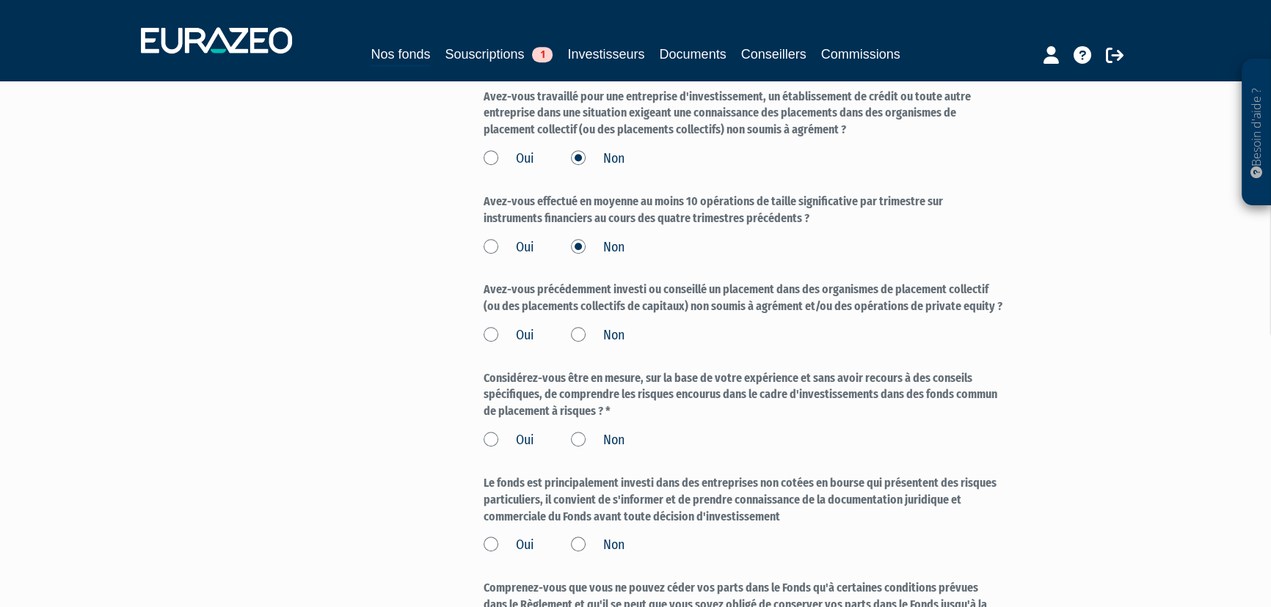
click at [581, 330] on label "Non" at bounding box center [598, 335] width 54 height 19
click at [0, 0] on input "Non" at bounding box center [0, 0] width 0 height 0
click at [575, 434] on label "Non" at bounding box center [598, 440] width 54 height 19
click at [0, 0] on input "Non" at bounding box center [0, 0] width 0 height 0
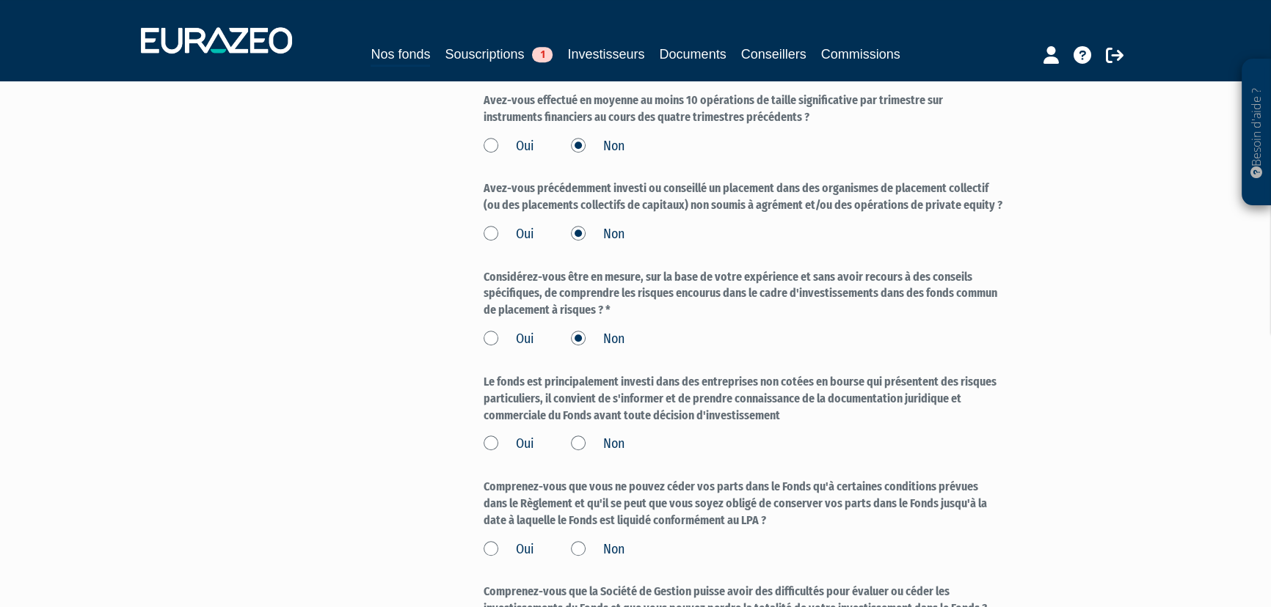
scroll to position [1334, 0]
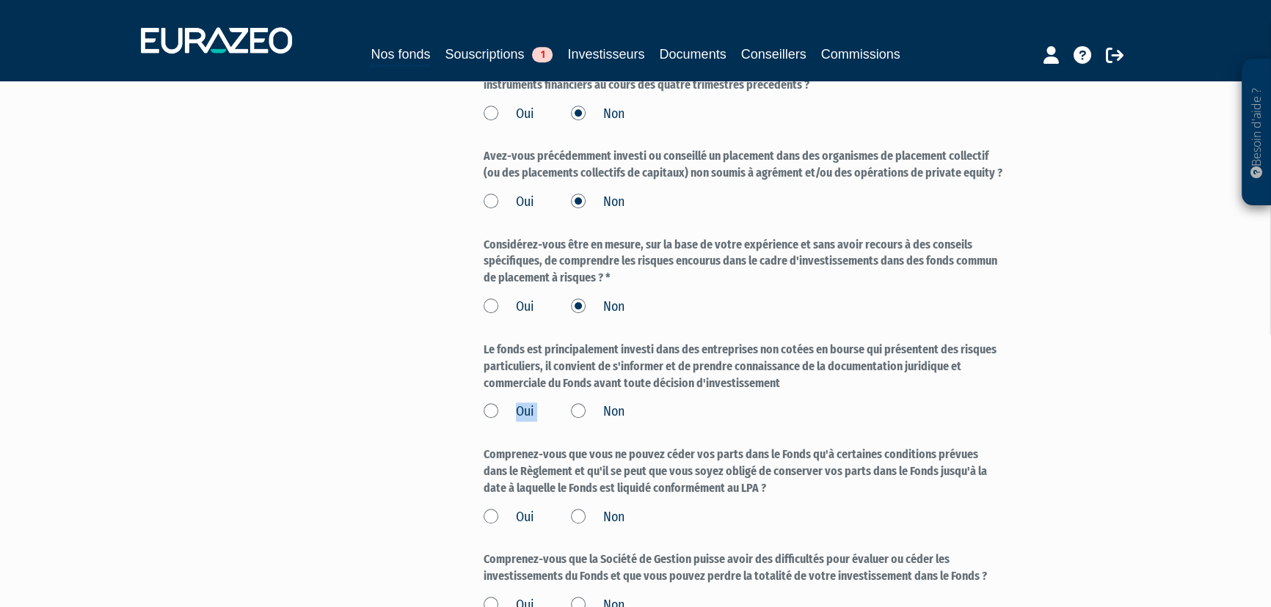
click at [493, 412] on label "Oui" at bounding box center [508, 412] width 51 height 19
click at [492, 411] on label "Oui" at bounding box center [508, 412] width 51 height 19
click at [0, 0] on input "Oui" at bounding box center [0, 0] width 0 height 0
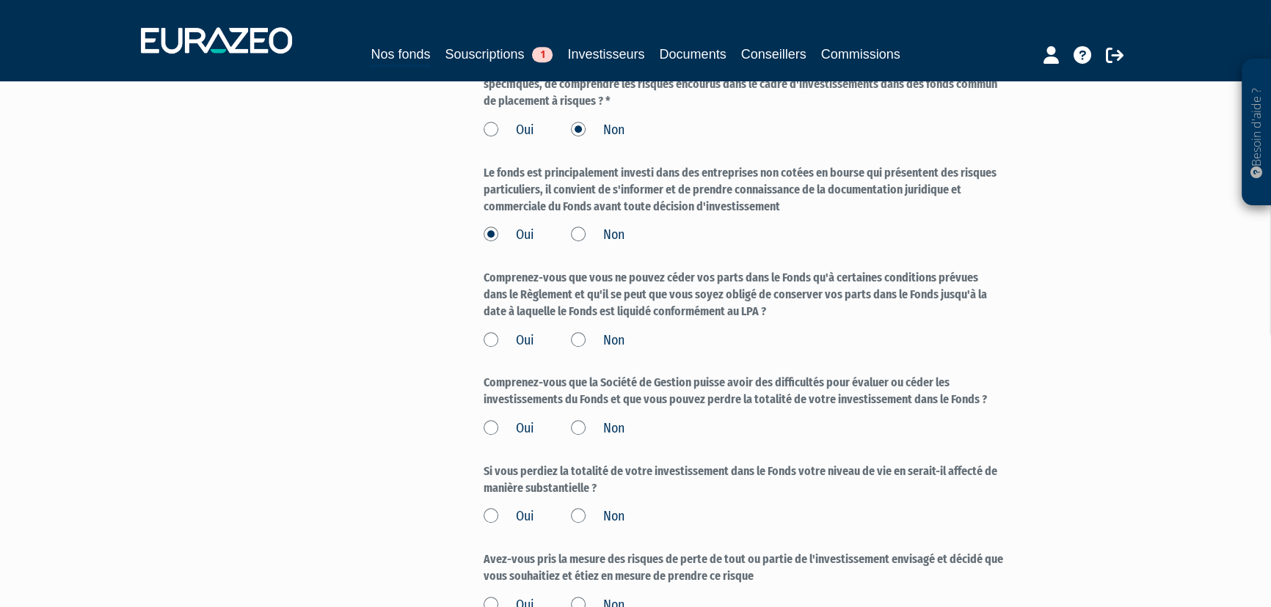
scroll to position [1600, 0]
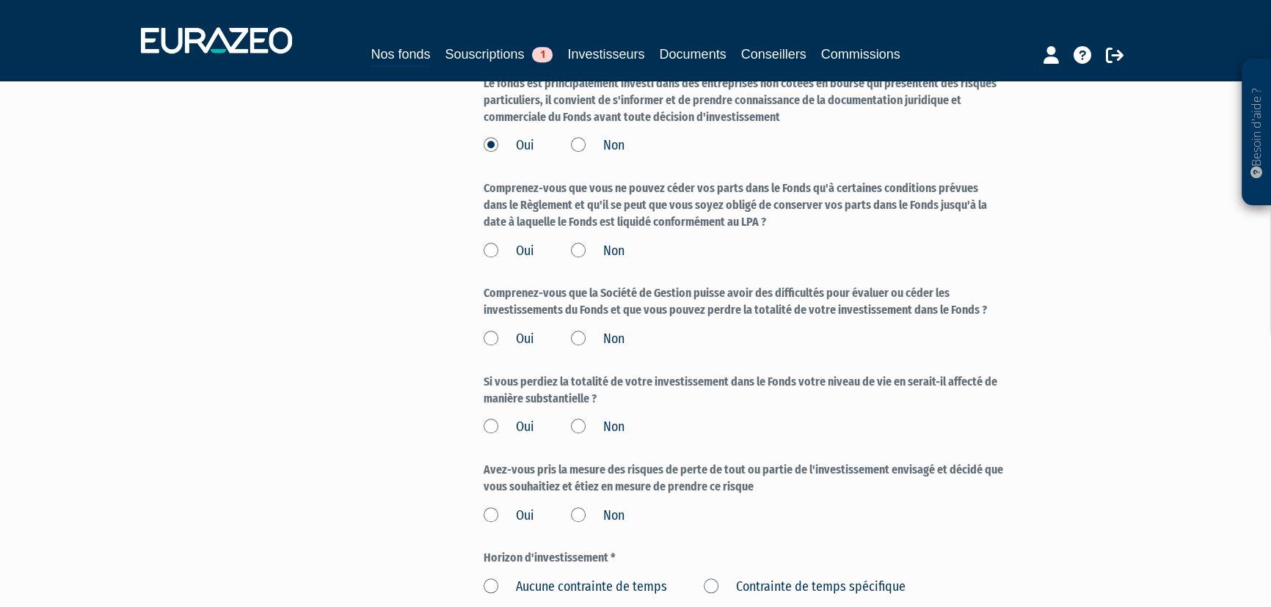
click at [505, 247] on label "Oui" at bounding box center [508, 251] width 51 height 19
click at [0, 0] on input "Oui" at bounding box center [0, 0] width 0 height 0
click at [492, 332] on label "Oui" at bounding box center [508, 339] width 51 height 19
click at [0, 0] on input "Oui" at bounding box center [0, 0] width 0 height 0
click at [577, 427] on label "Non" at bounding box center [598, 427] width 54 height 19
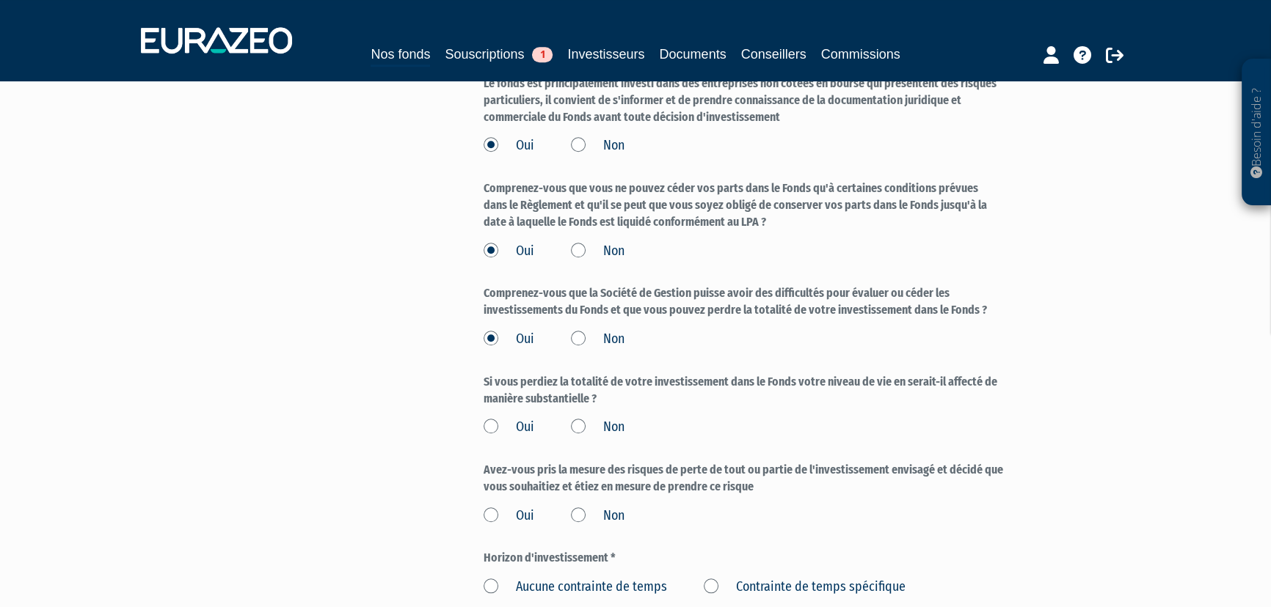
click at [0, 0] on input "Non" at bounding box center [0, 0] width 0 height 0
click at [493, 515] on label "Oui" at bounding box center [508, 516] width 51 height 19
click at [0, 0] on input "Oui" at bounding box center [0, 0] width 0 height 0
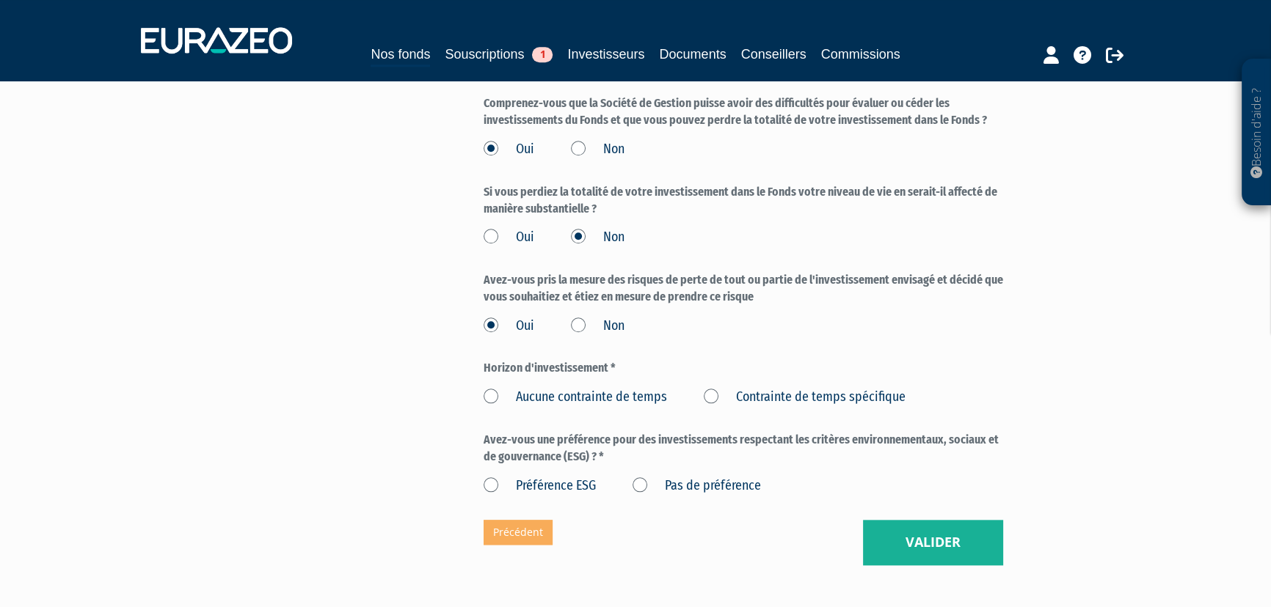
scroll to position [1892, 0]
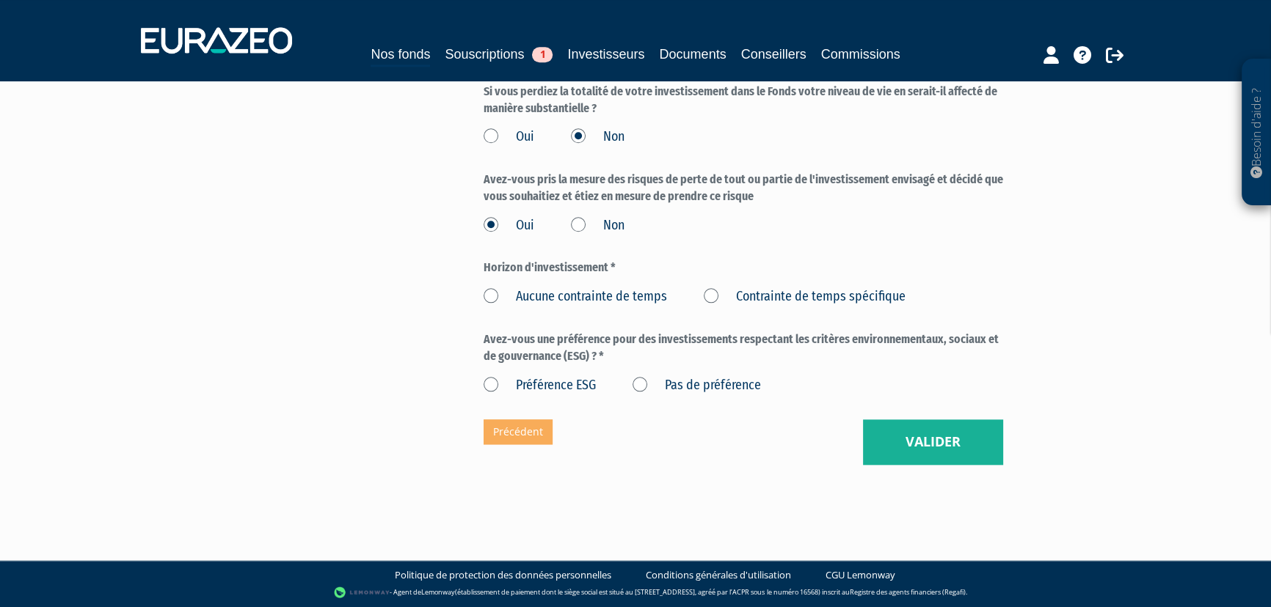
click at [536, 299] on label "Aucune contrainte de temps" at bounding box center [574, 297] width 183 height 19
click at [0, 0] on temps "Aucune contrainte de temps" at bounding box center [0, 0] width 0 height 0
click at [726, 389] on label "Pas de préférence" at bounding box center [696, 385] width 128 height 19
click at [0, 0] on préférence "Pas de préférence" at bounding box center [0, 0] width 0 height 0
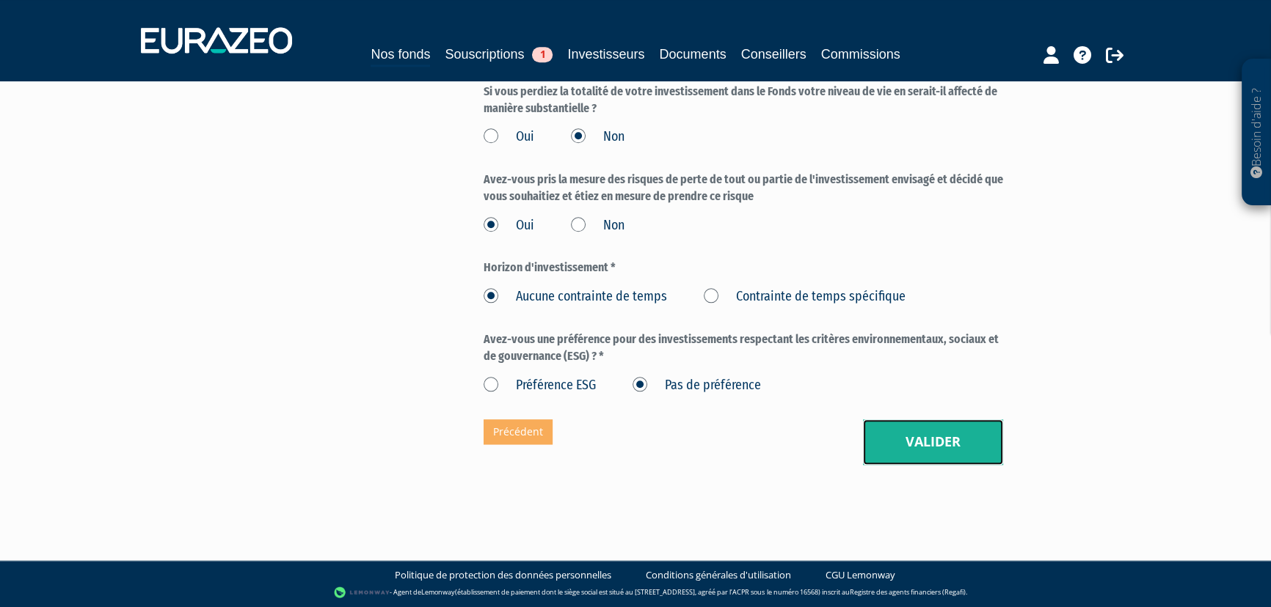
click at [929, 434] on button "Valider" at bounding box center [933, 442] width 140 height 45
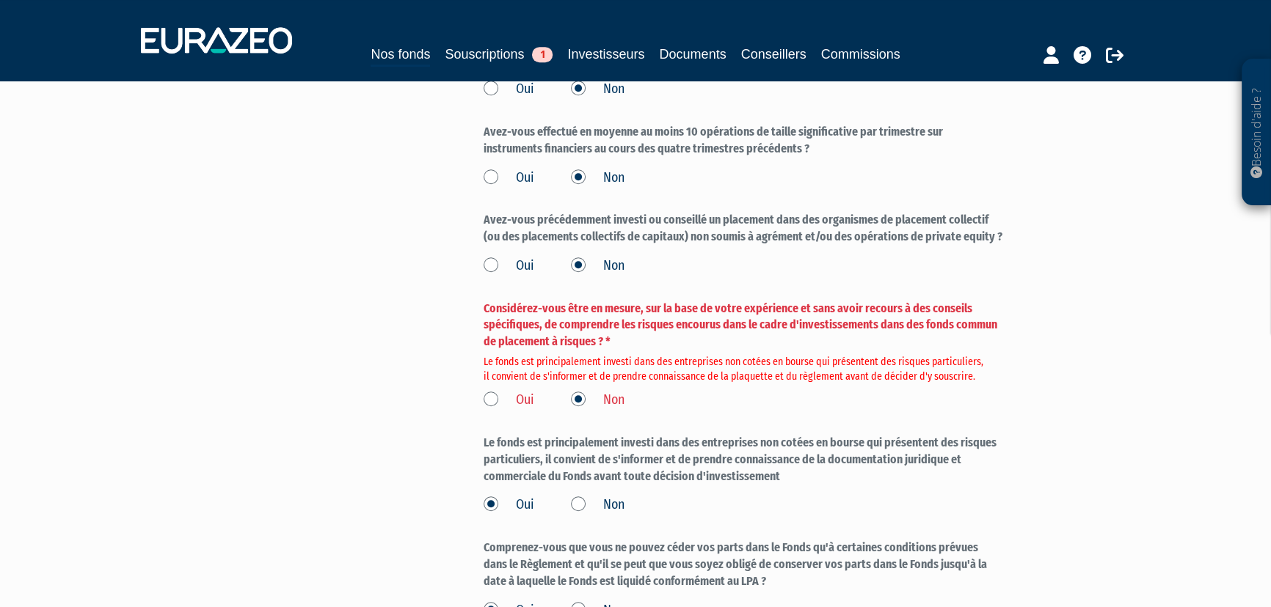
scroll to position [1334, 0]
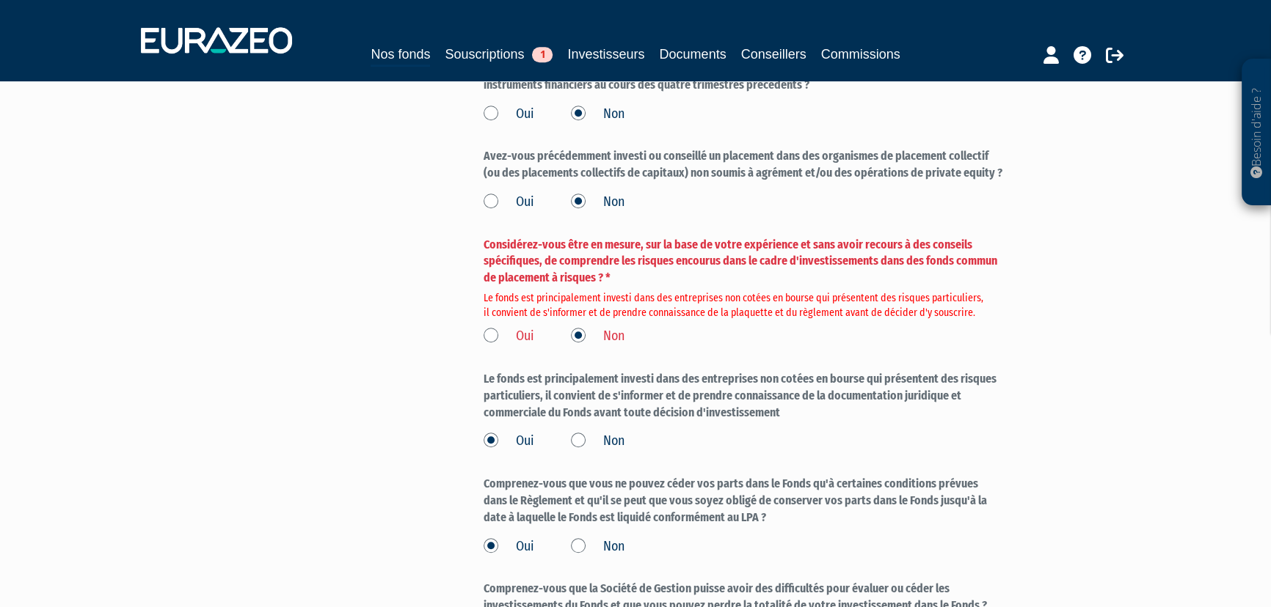
click at [508, 329] on label "Oui" at bounding box center [508, 336] width 51 height 19
click at [0, 0] on input "Oui" at bounding box center [0, 0] width 0 height 0
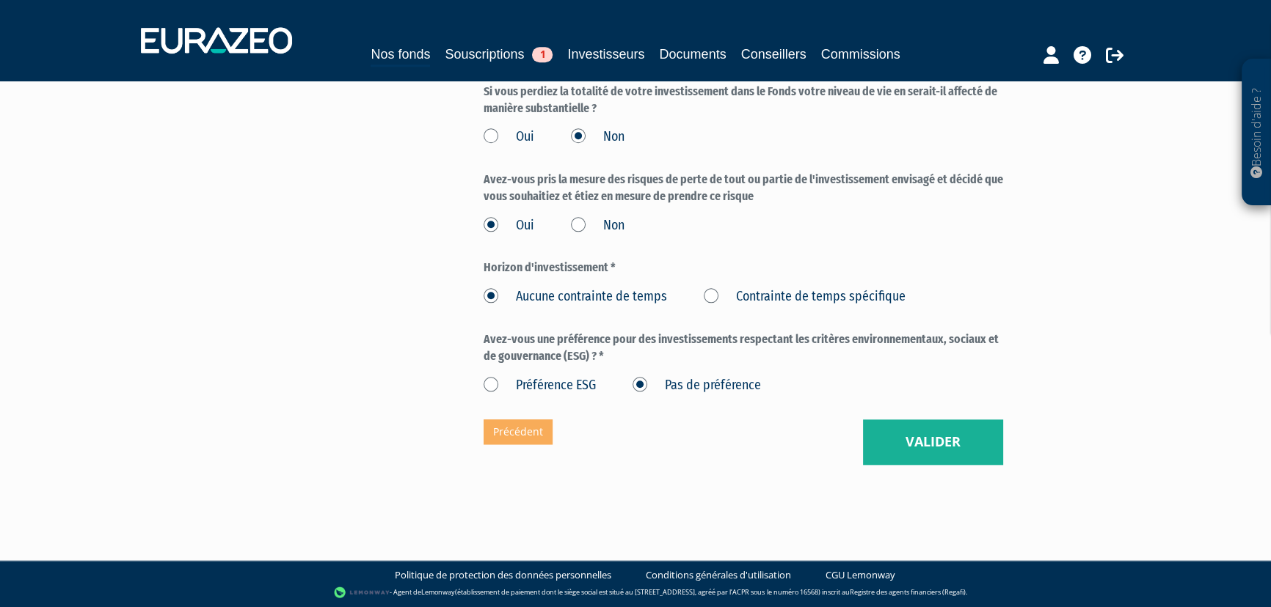
scroll to position [1921, 0]
click at [936, 462] on button "Valider" at bounding box center [933, 442] width 140 height 45
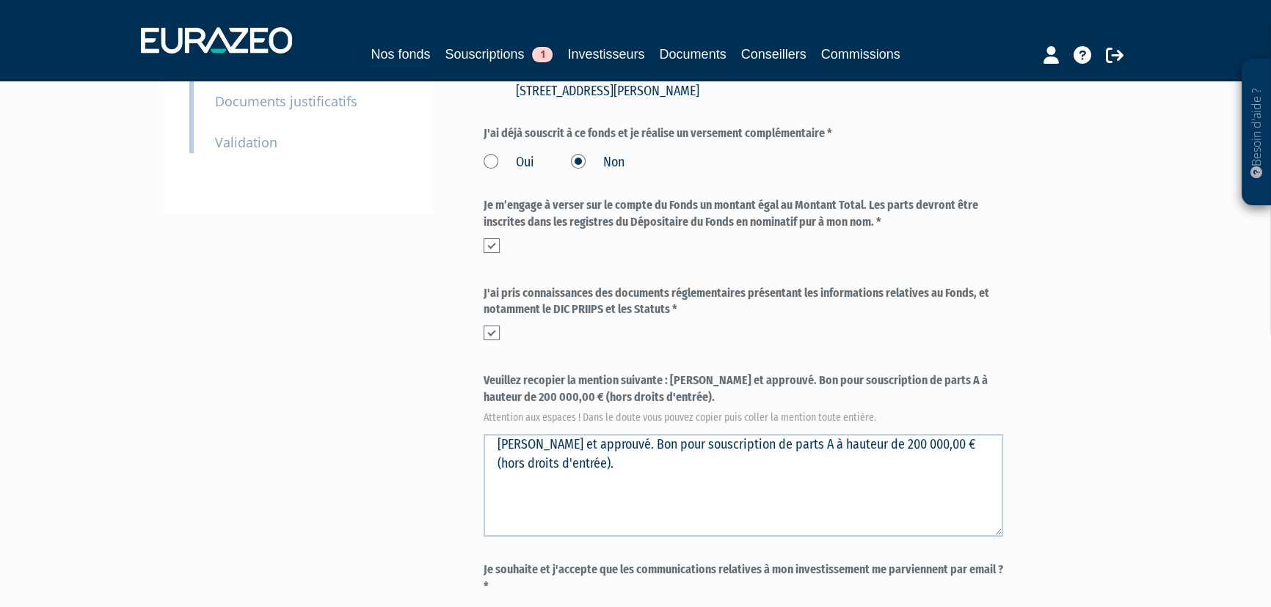
scroll to position [533, 0]
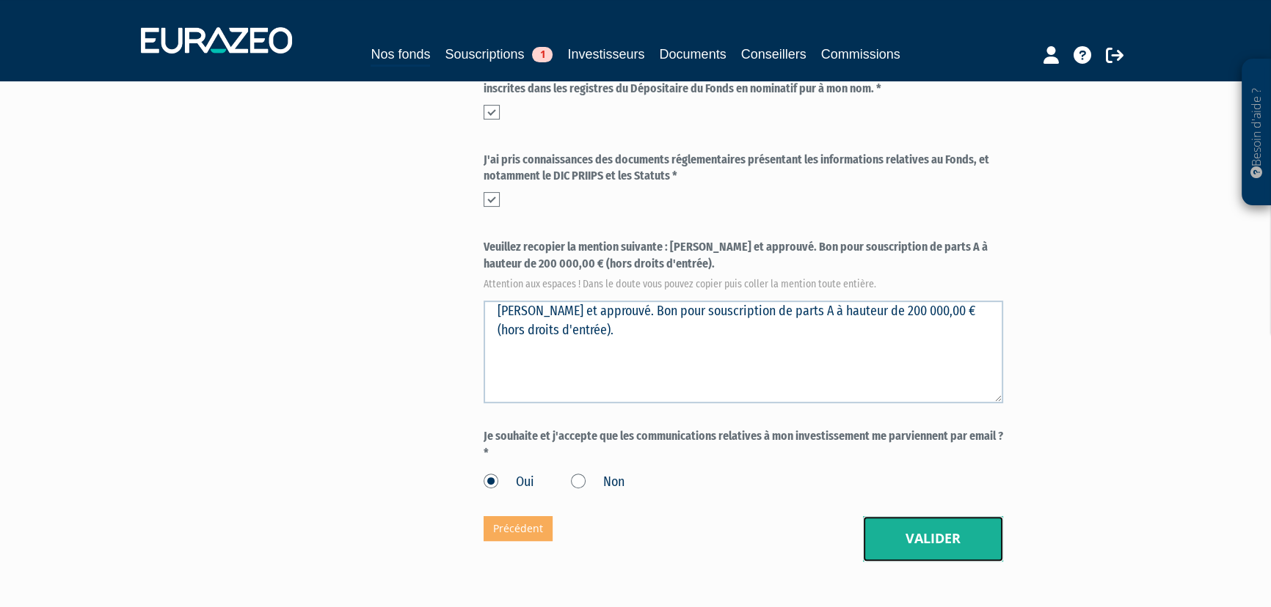
click at [937, 542] on button "Valider" at bounding box center [933, 538] width 140 height 45
